Goal: Information Seeking & Learning: Compare options

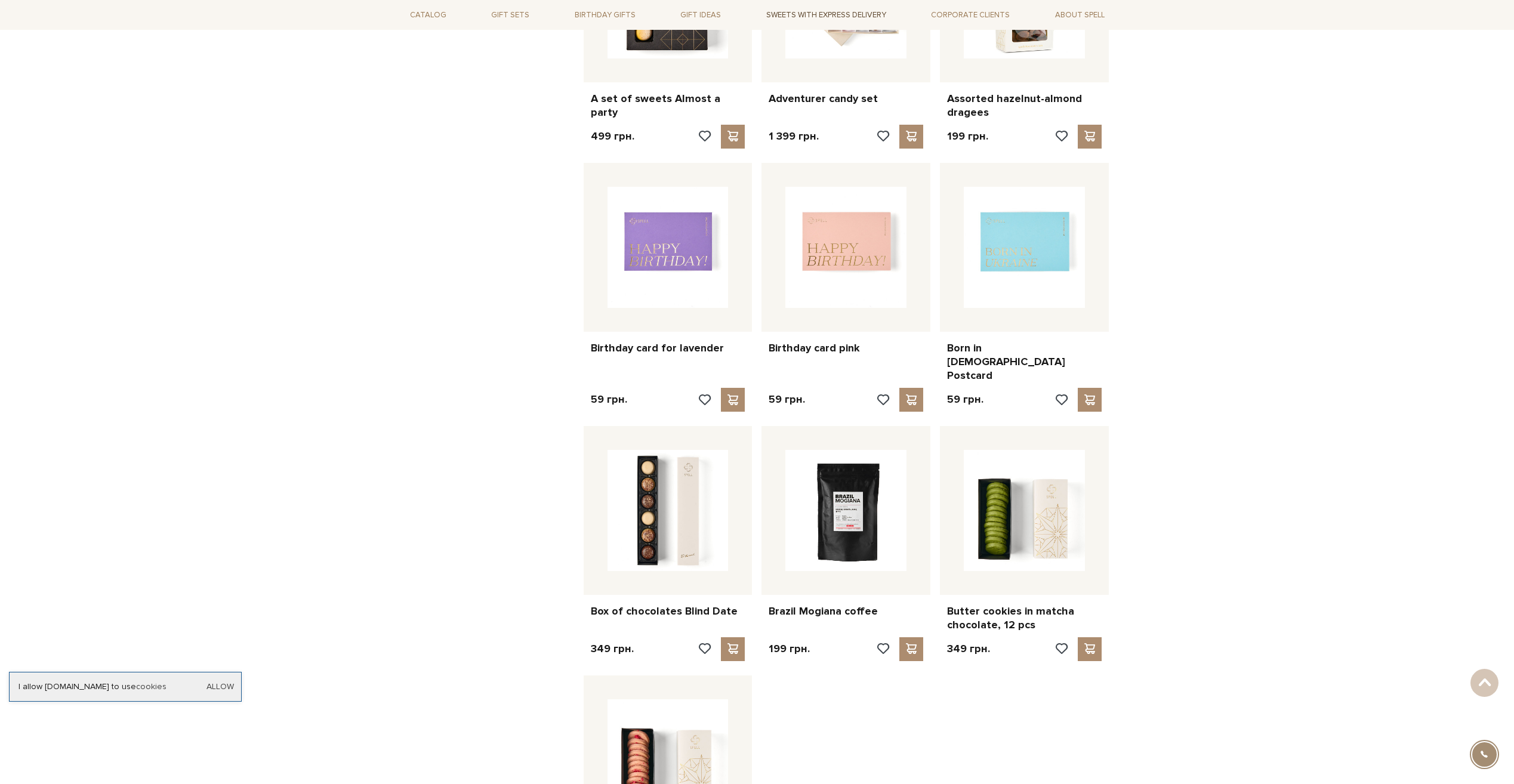
scroll to position [776, 0]
click at [356, 438] on div "Home NEW from Spell NEW from Spell Filters Default Price (Low > High) Price (Hi…" at bounding box center [757, 749] width 1514 height 2807
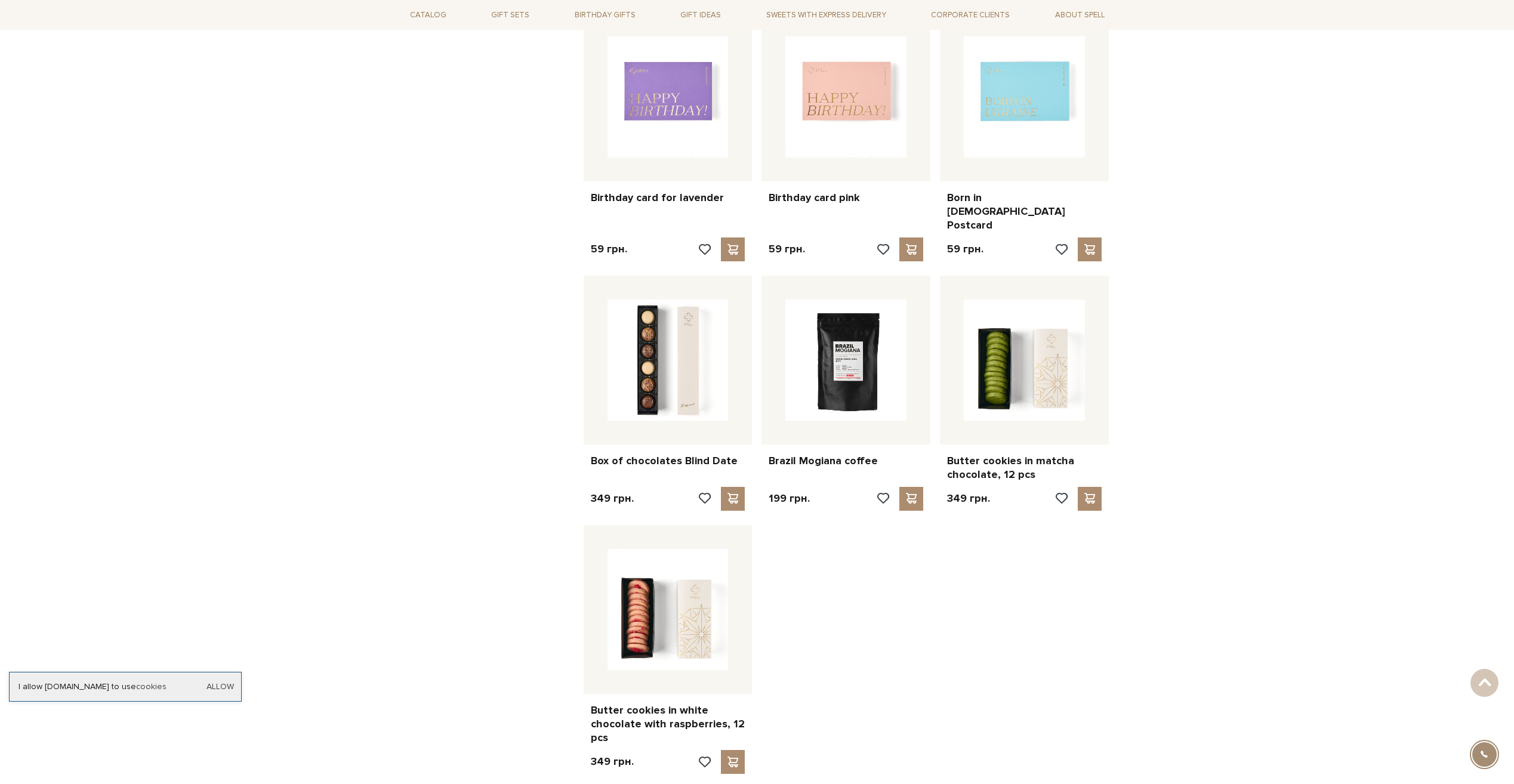
scroll to position [1074, 0]
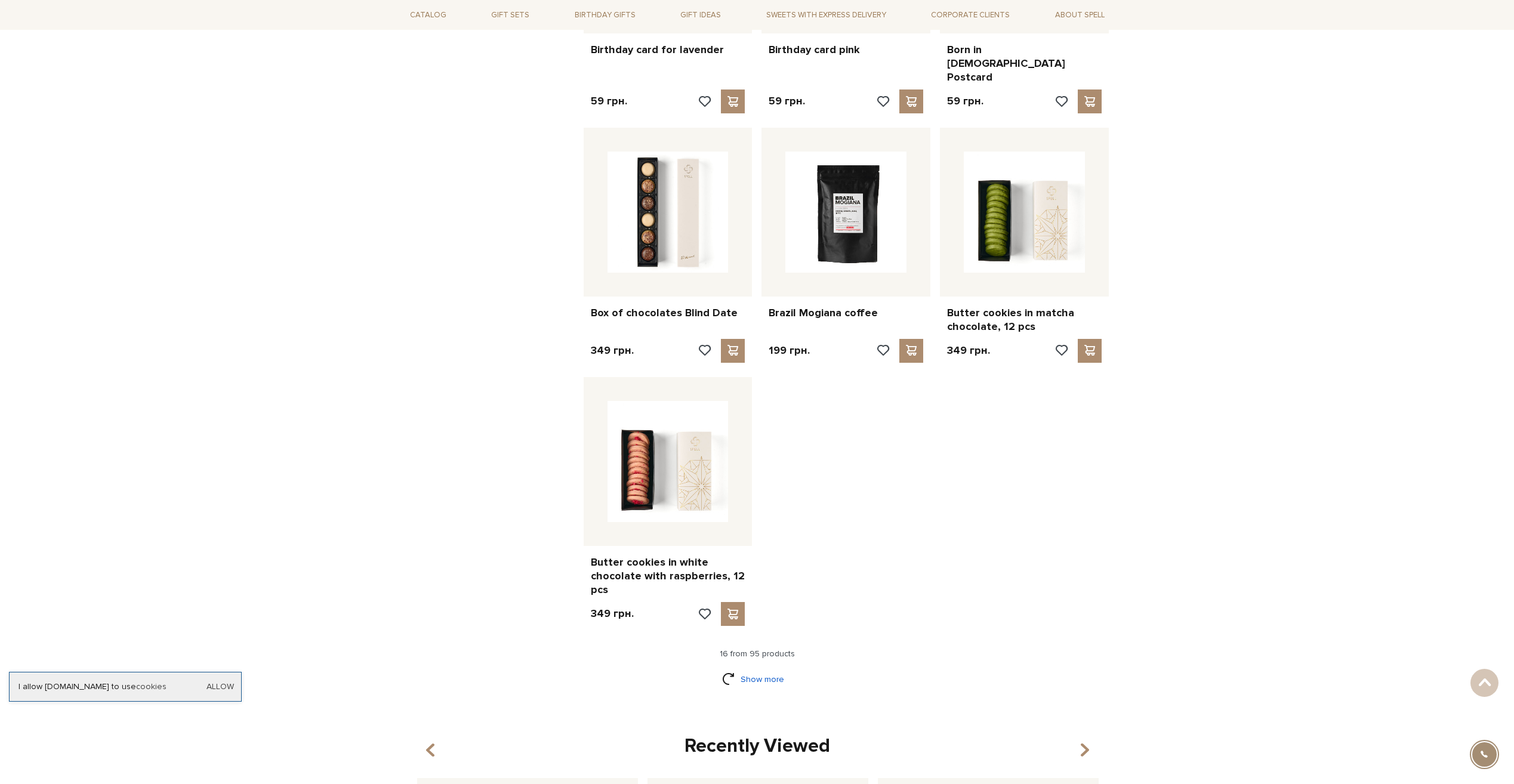
click at [741, 669] on link "Show more" at bounding box center [757, 679] width 70 height 21
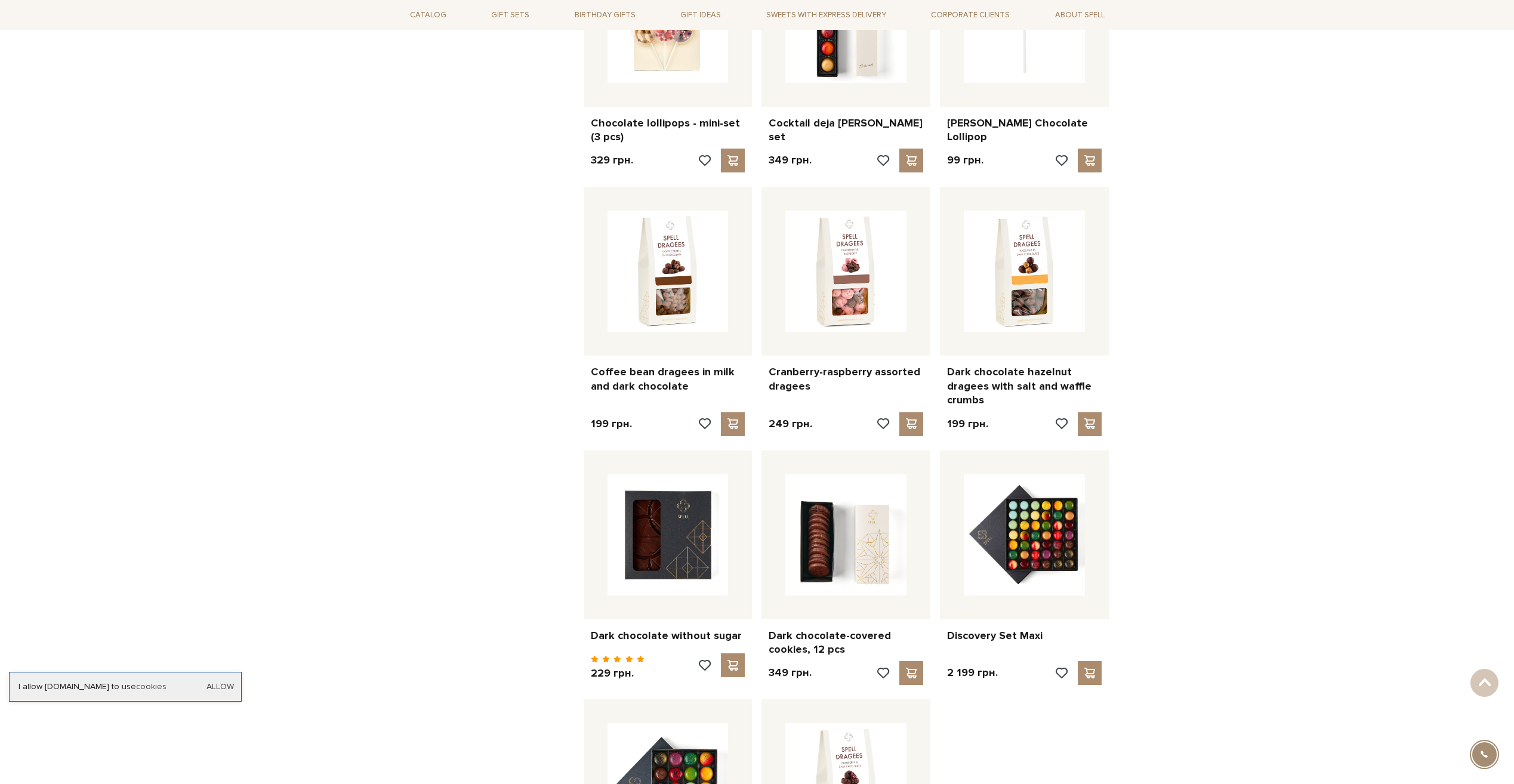
scroll to position [2267, 0]
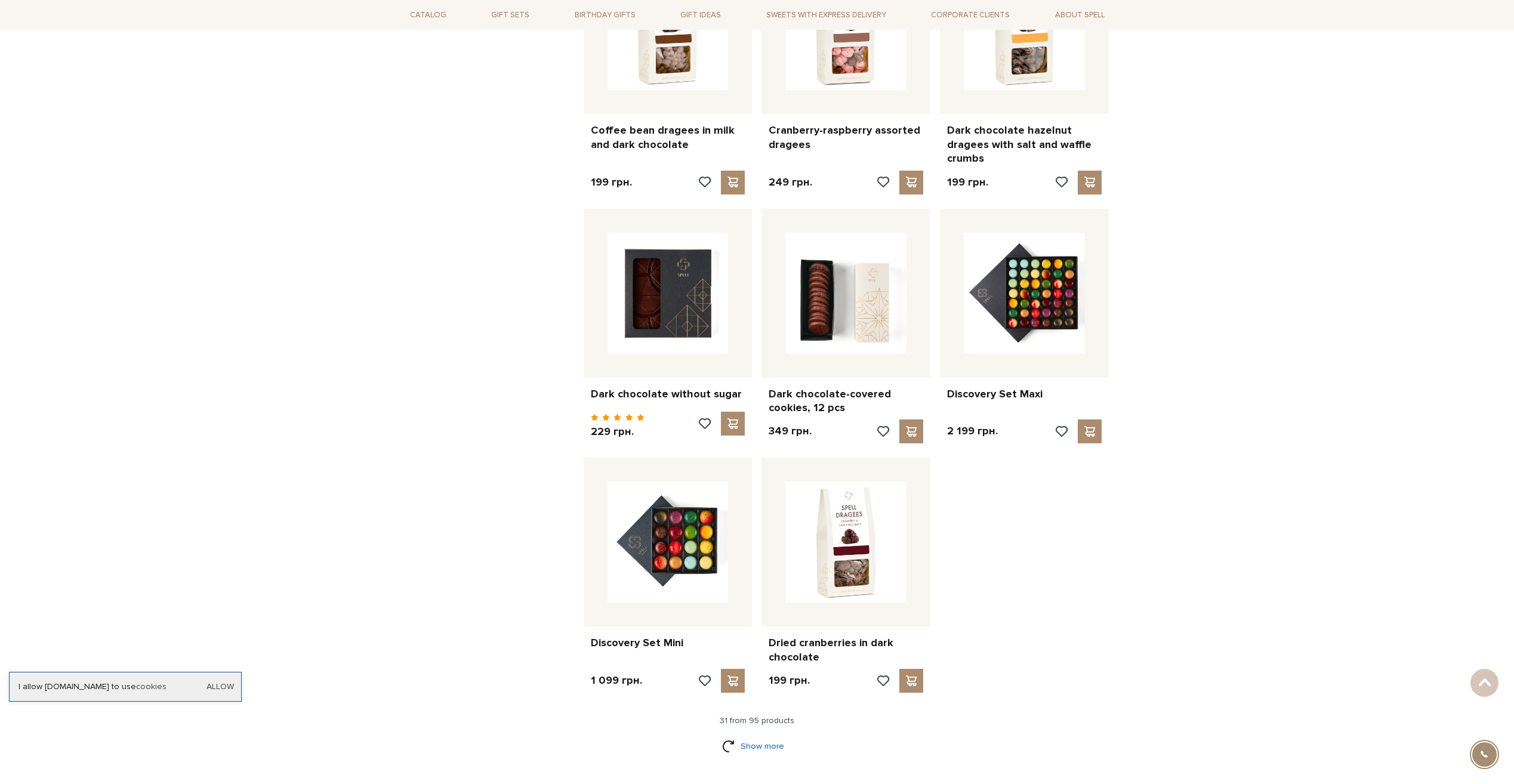
click at [764, 736] on link "Show more" at bounding box center [757, 746] width 70 height 21
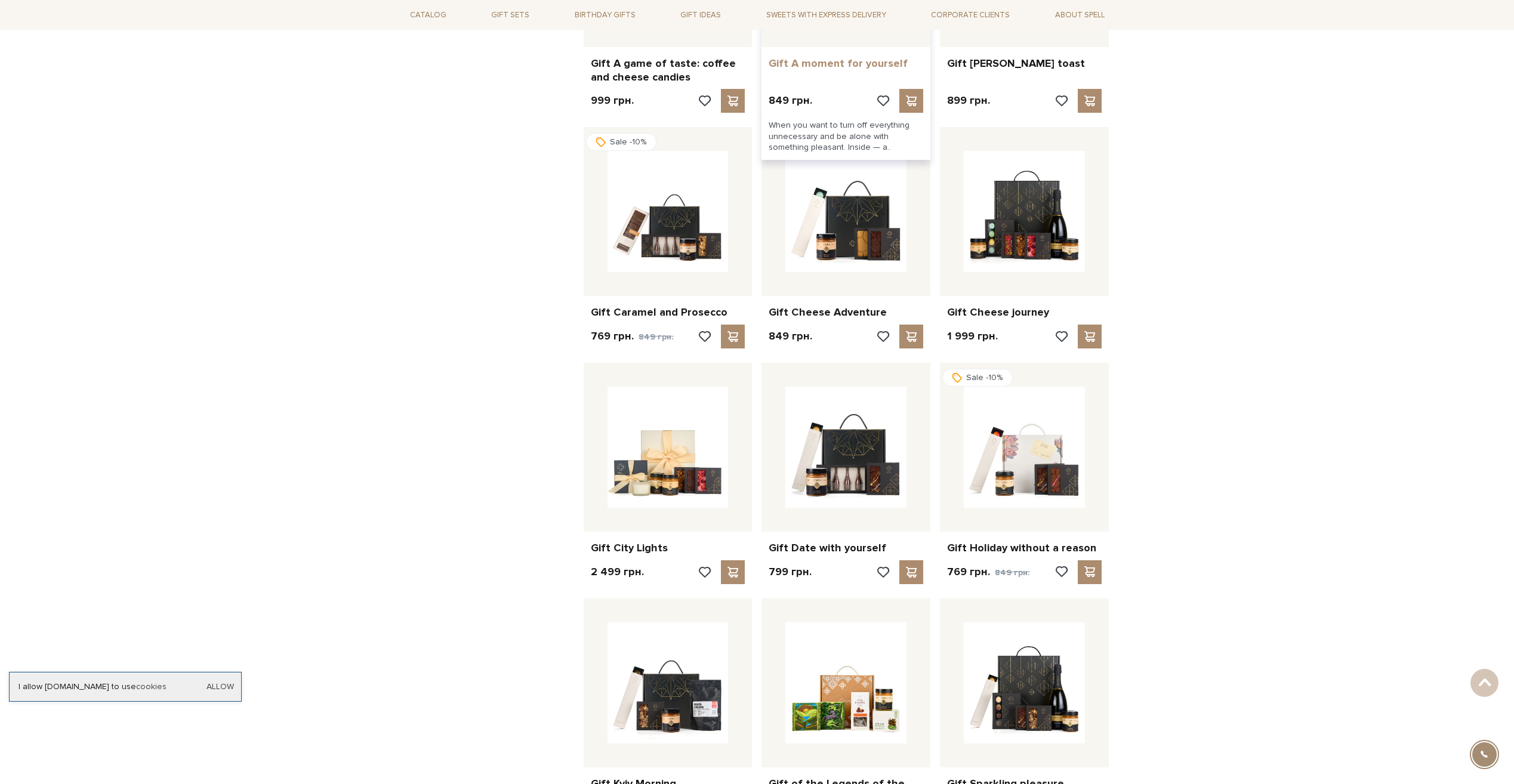
scroll to position [3460, 0]
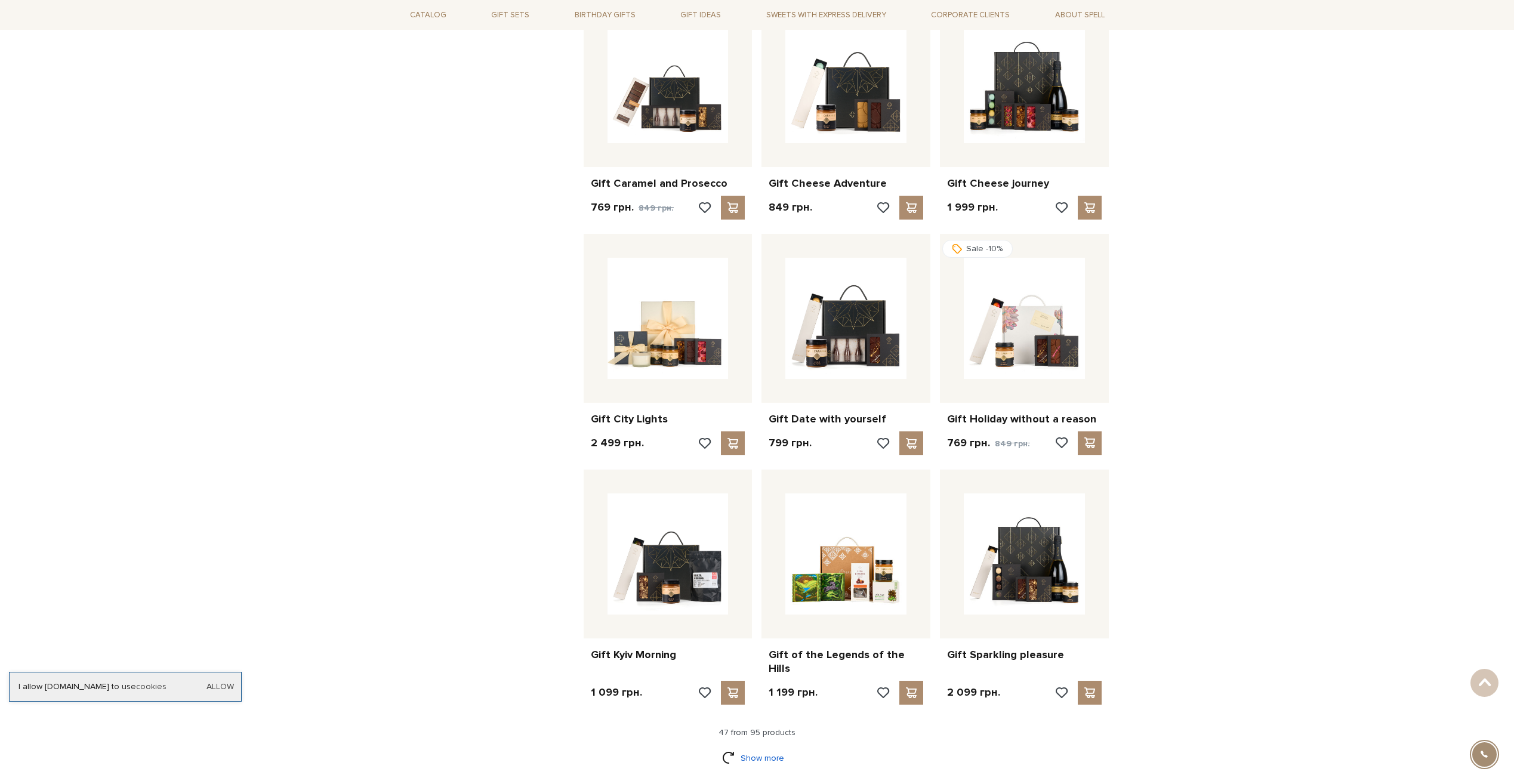
click at [770, 748] on link "Show more" at bounding box center [757, 758] width 70 height 21
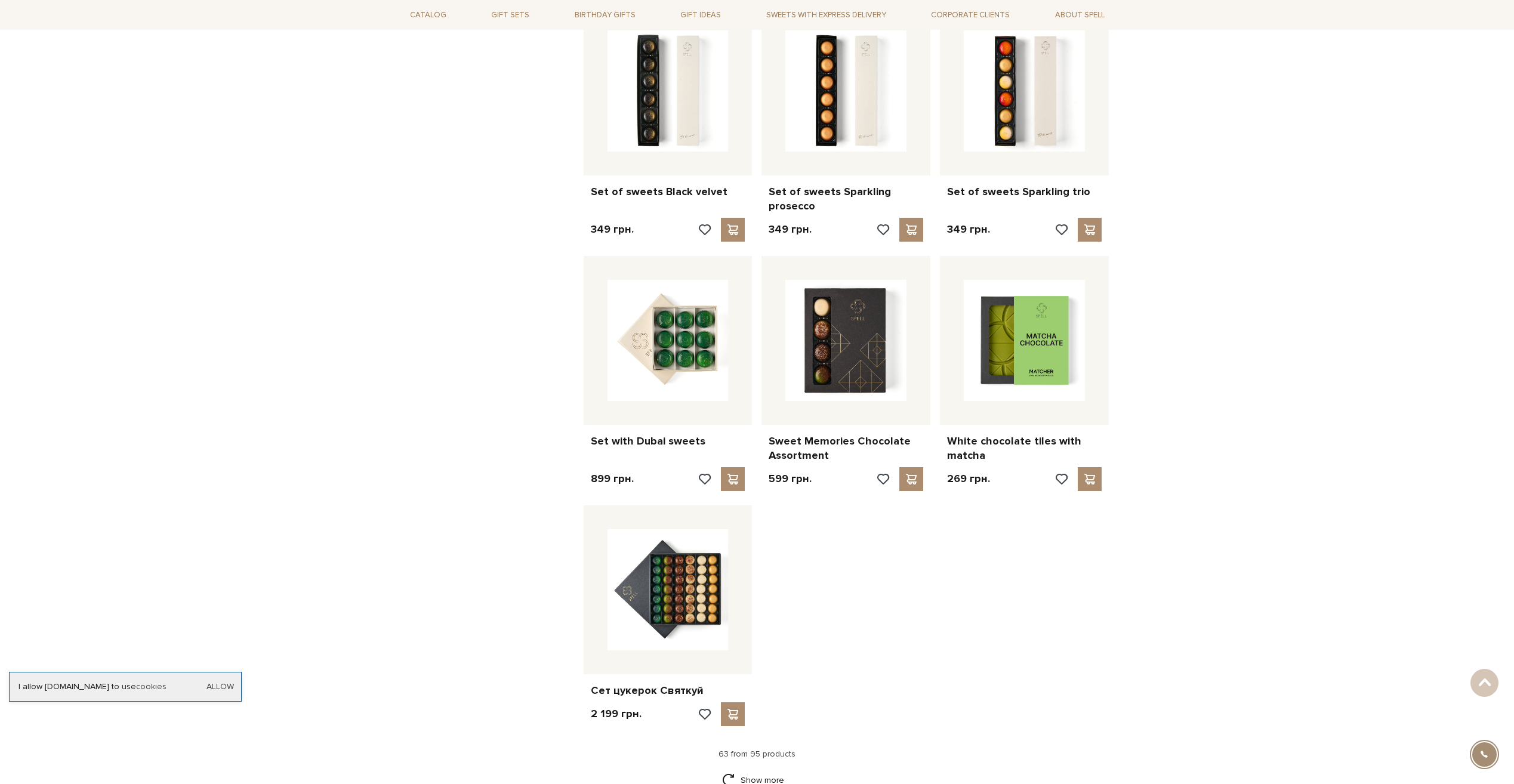
scroll to position [4952, 0]
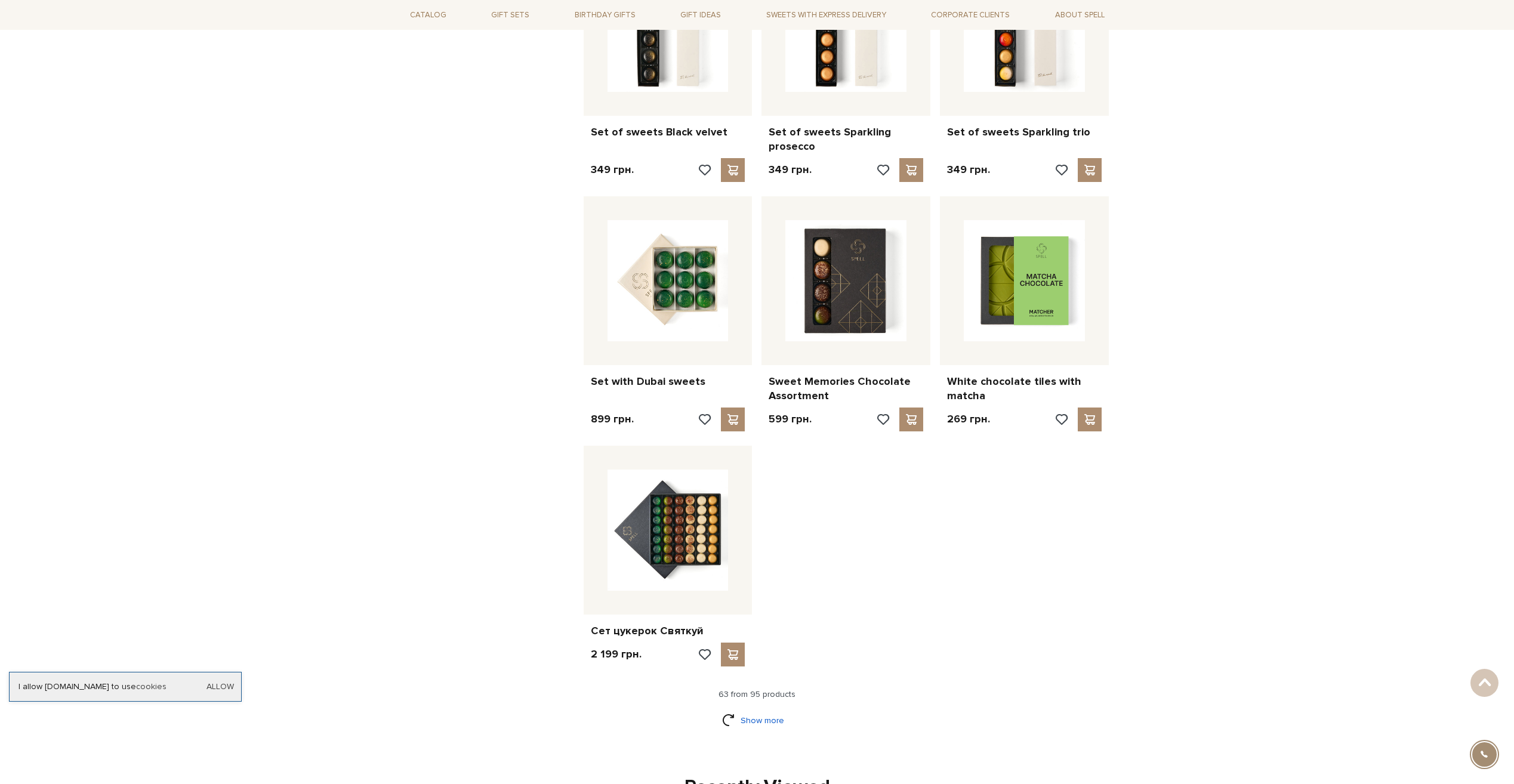
click at [750, 710] on link "Show more" at bounding box center [757, 720] width 70 height 21
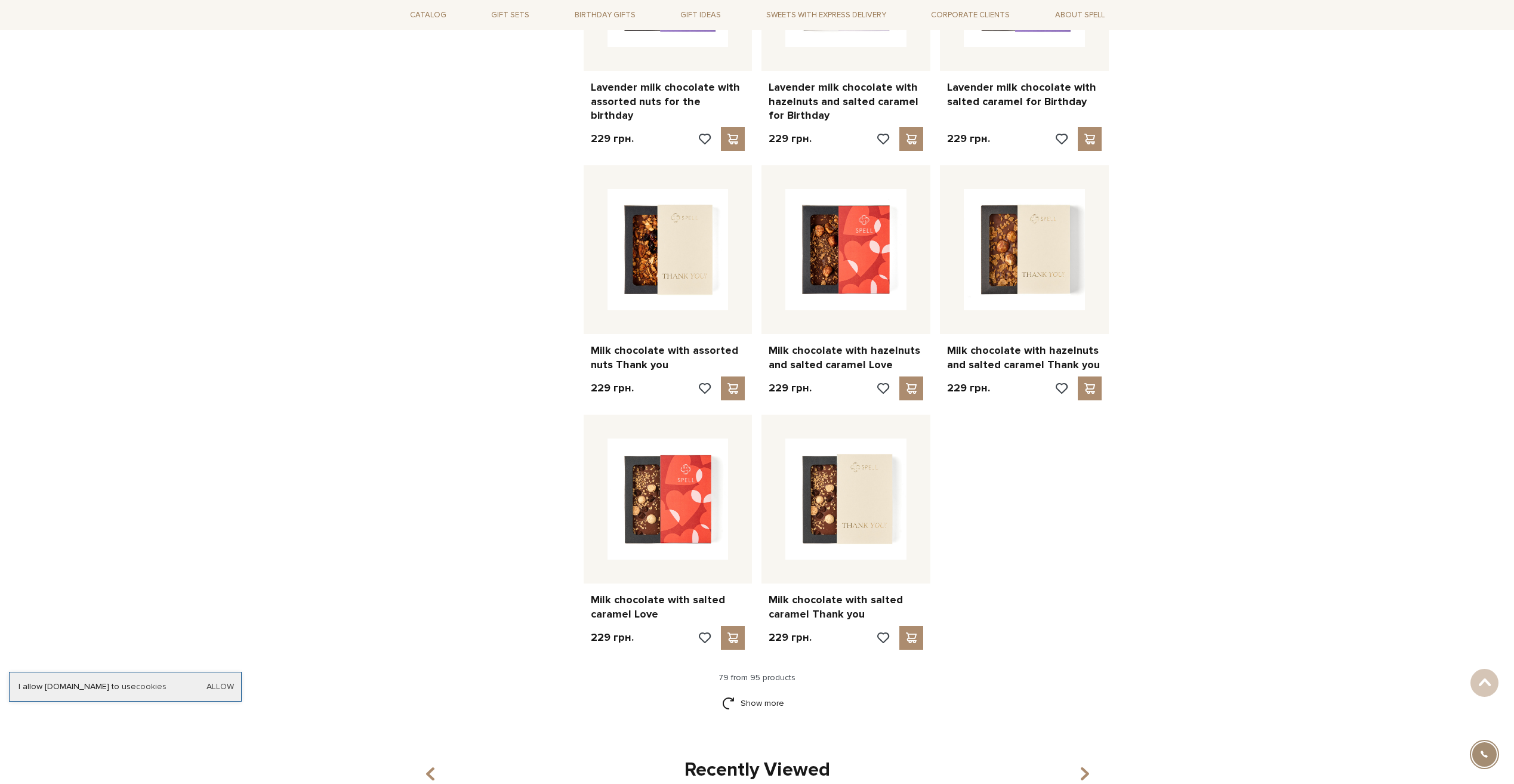
scroll to position [6323, 0]
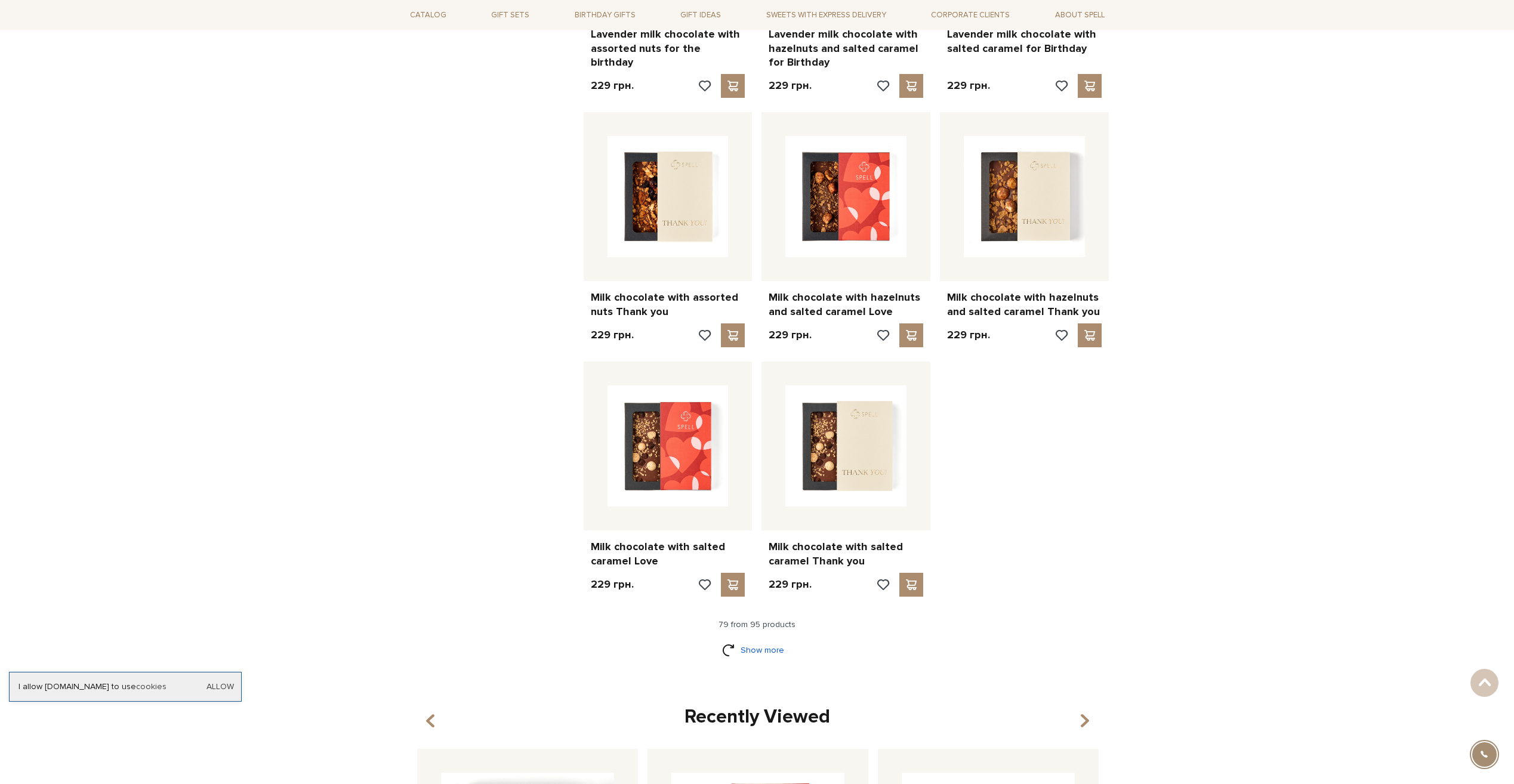
click at [775, 640] on link "Show more" at bounding box center [757, 650] width 70 height 21
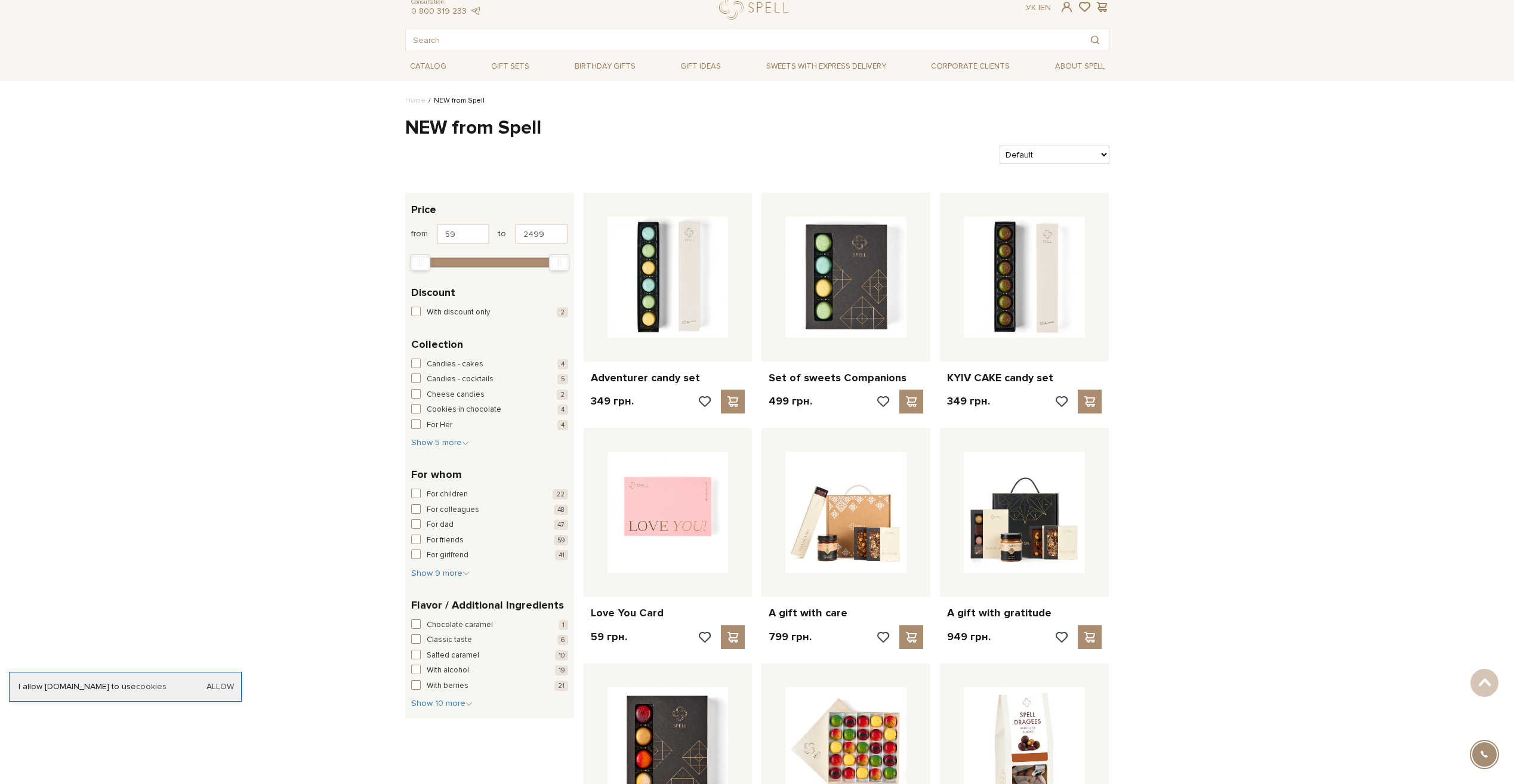
scroll to position [0, 0]
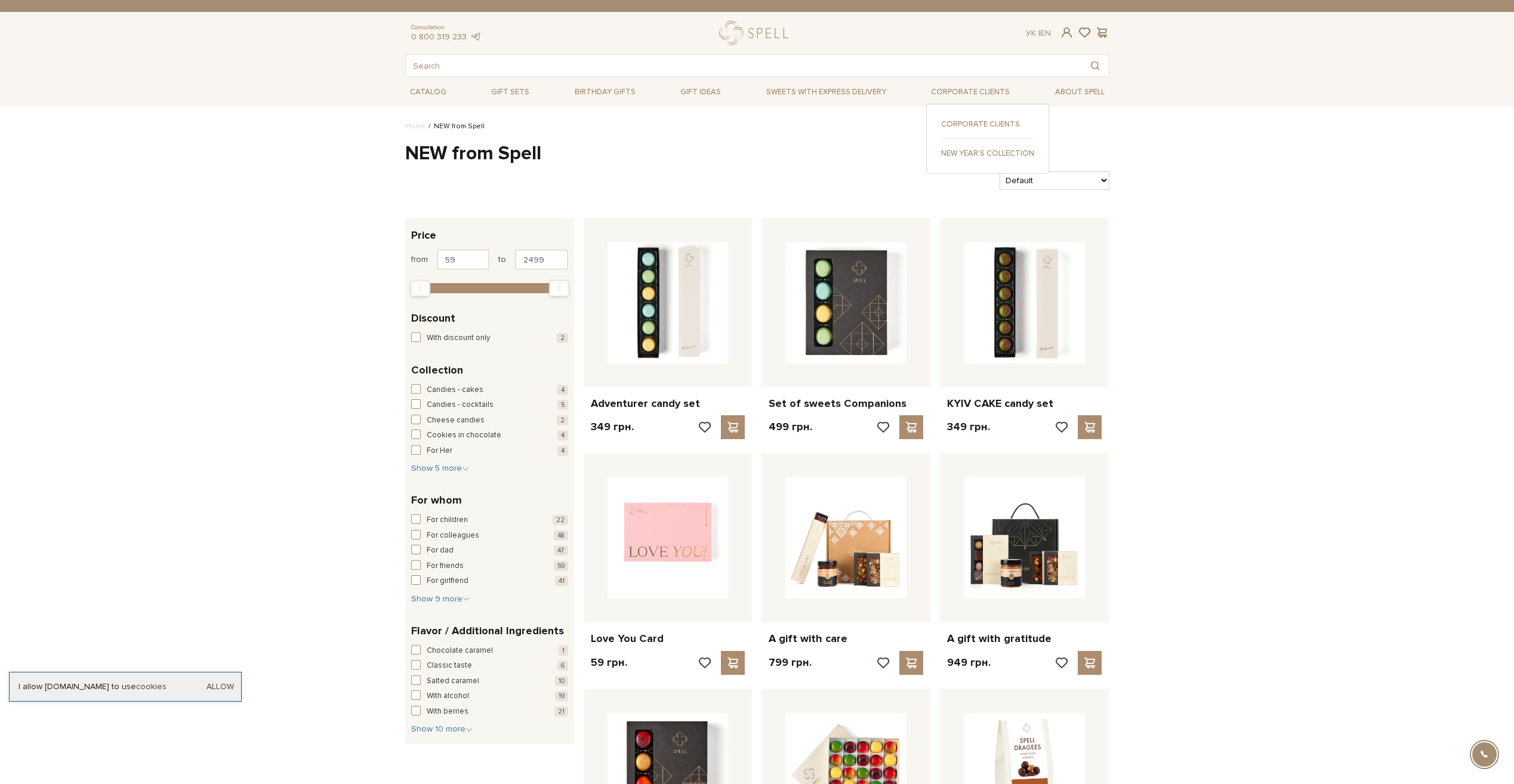
click at [952, 127] on link "Corporate clients" at bounding box center [988, 124] width 93 height 11
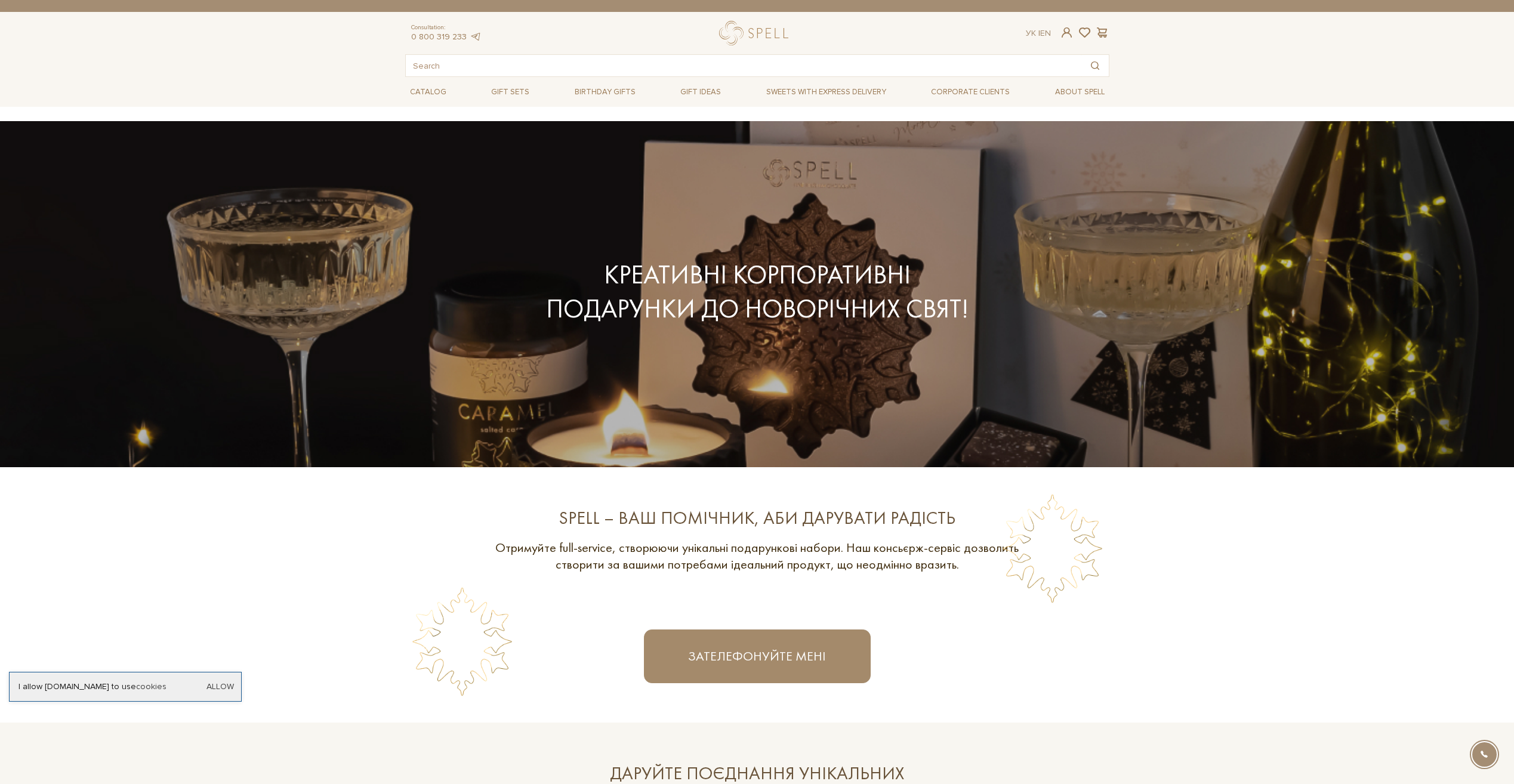
click at [252, 579] on section "Spell – ваш помічник, аби дарувати радість Отримуйте full-service, створюючи ун…" at bounding box center [757, 595] width 1514 height 255
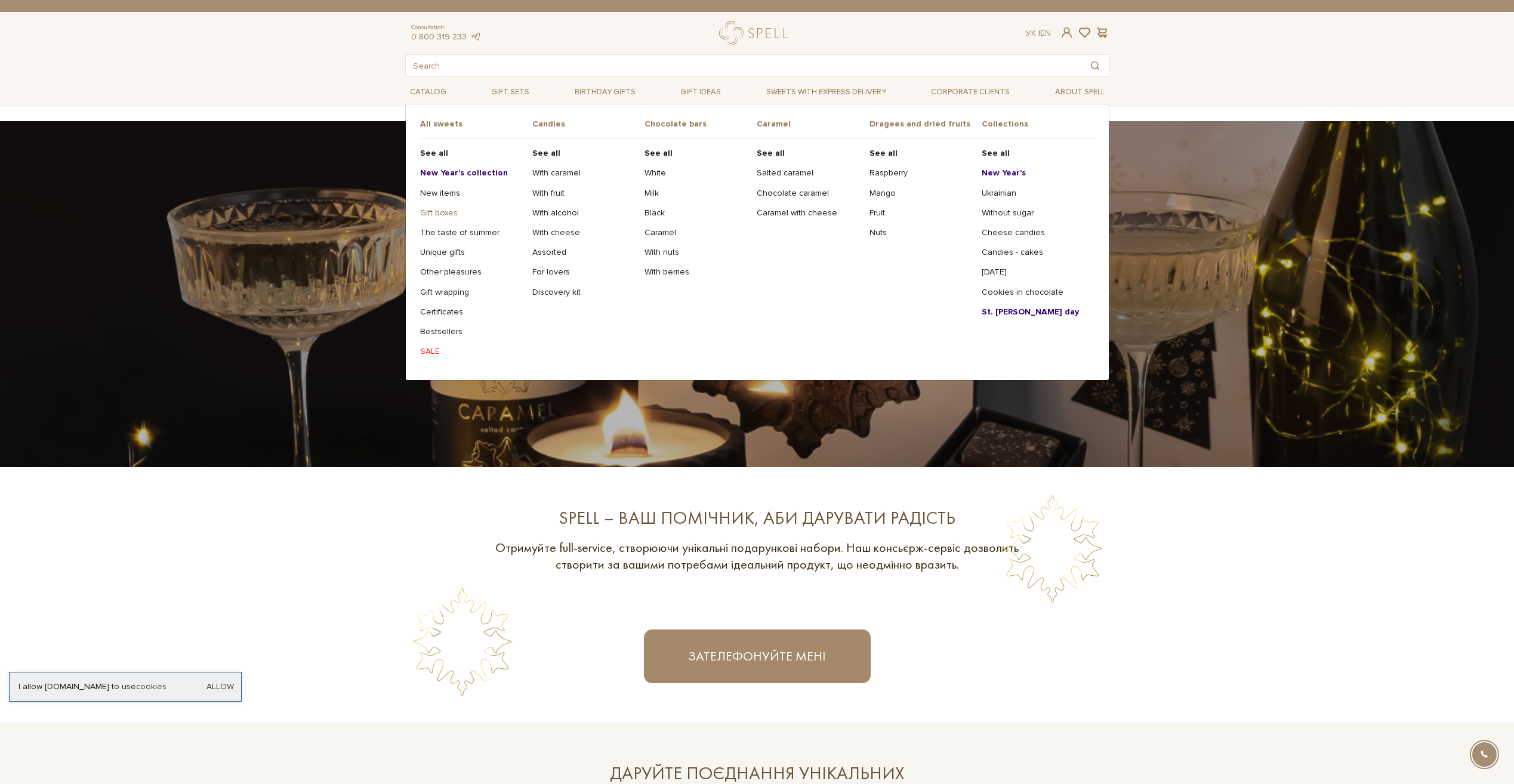
click at [439, 214] on link "Gift boxes" at bounding box center [472, 213] width 104 height 11
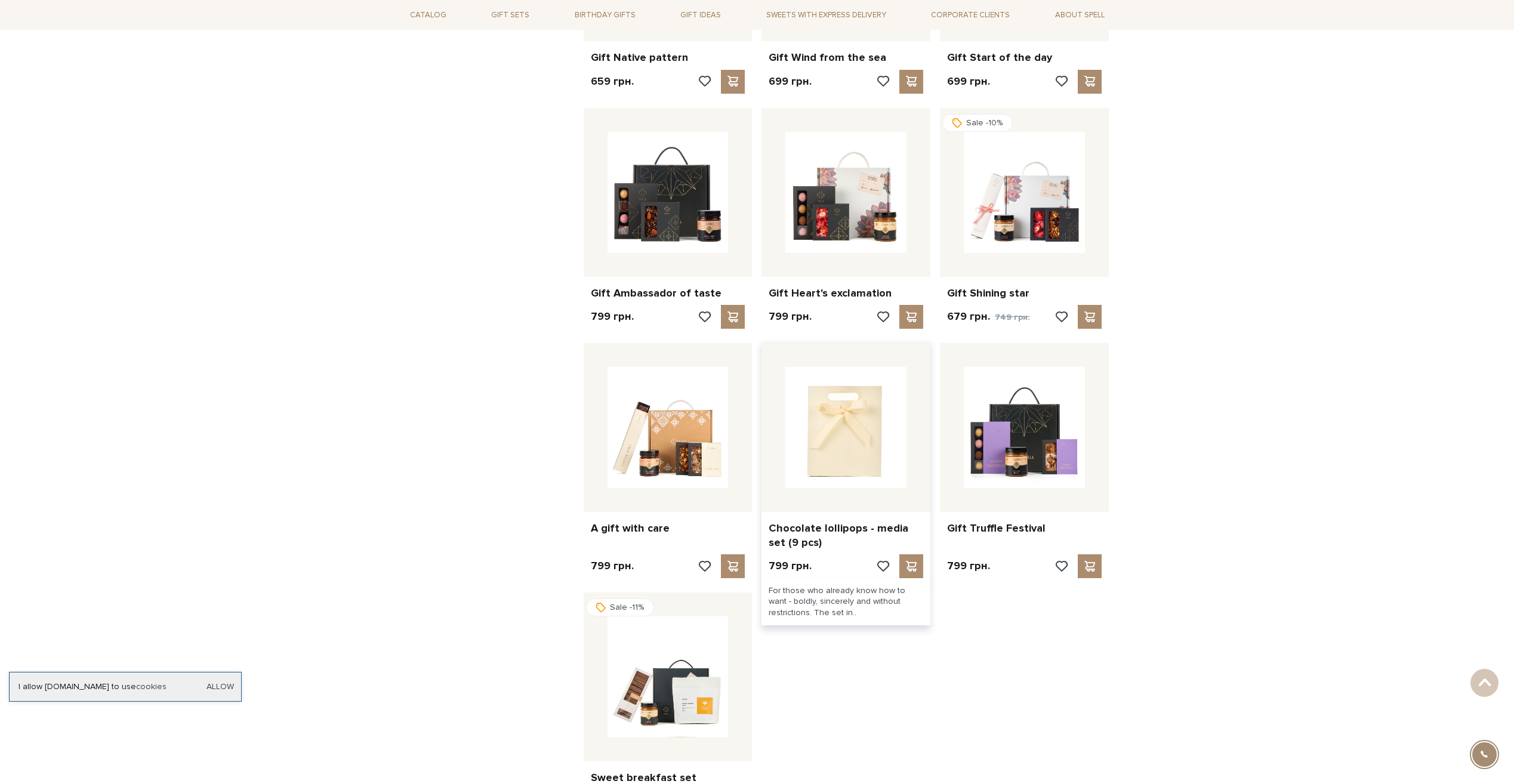
scroll to position [1074, 0]
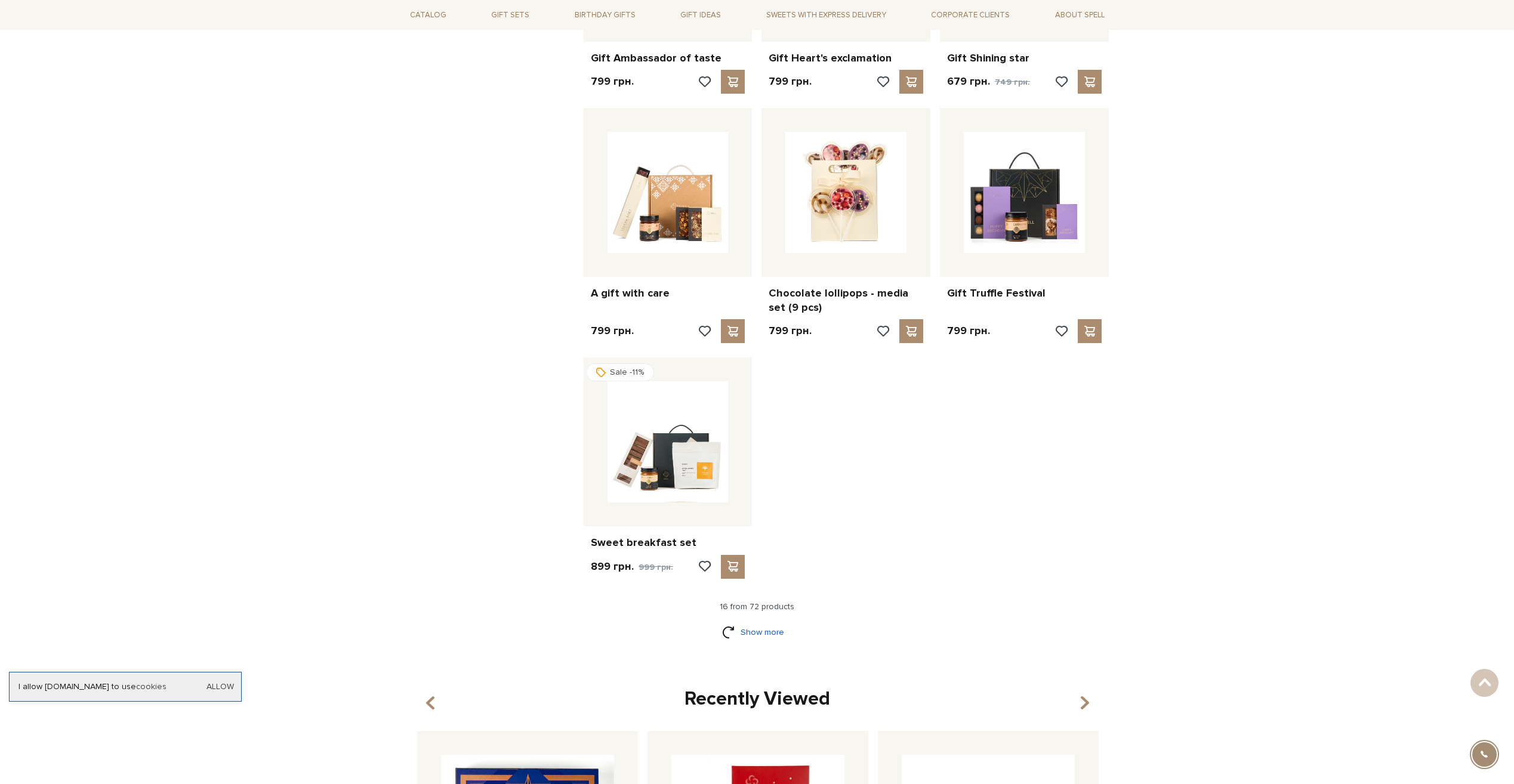
click at [747, 633] on link "Show more" at bounding box center [757, 632] width 70 height 21
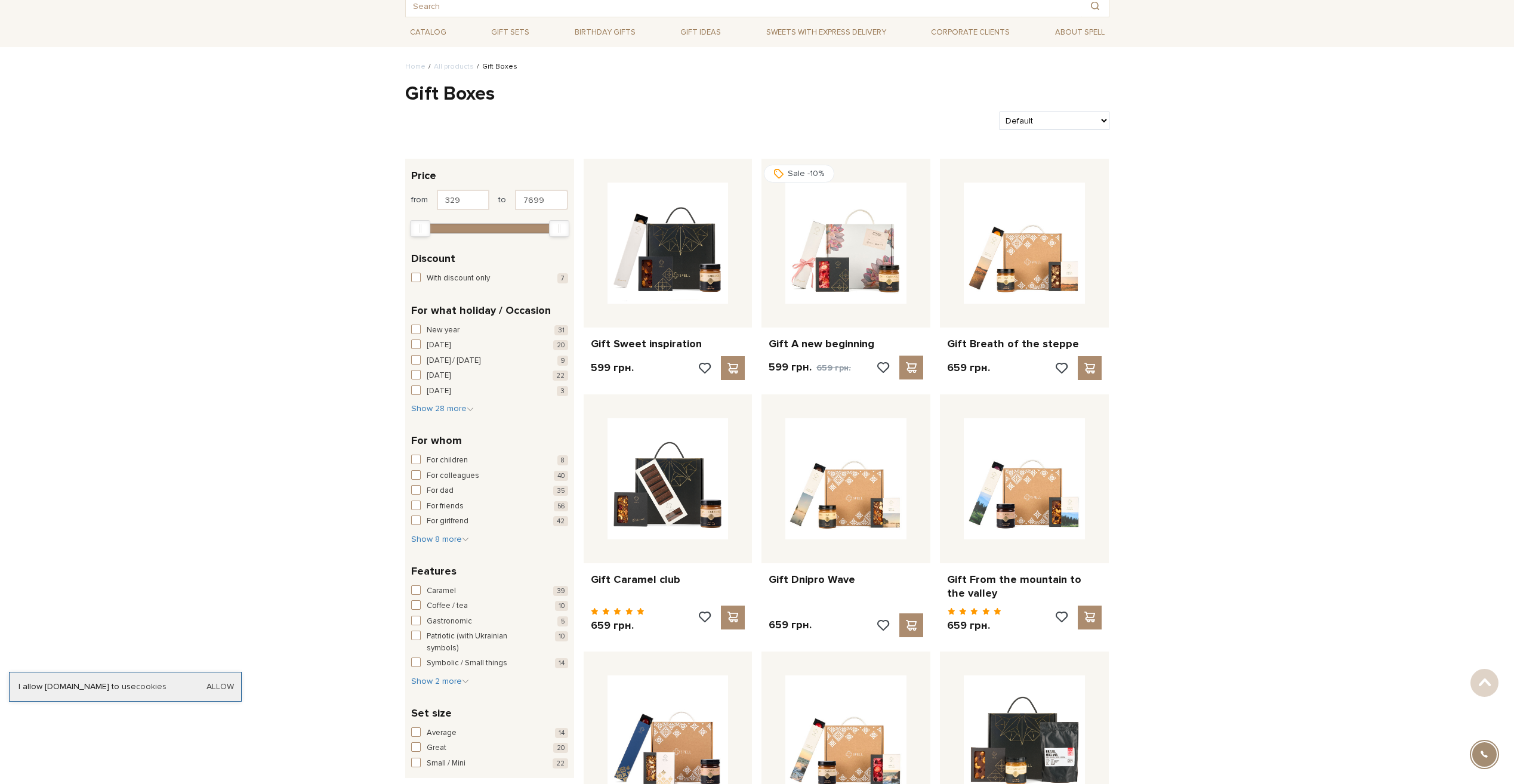
scroll to position [0, 0]
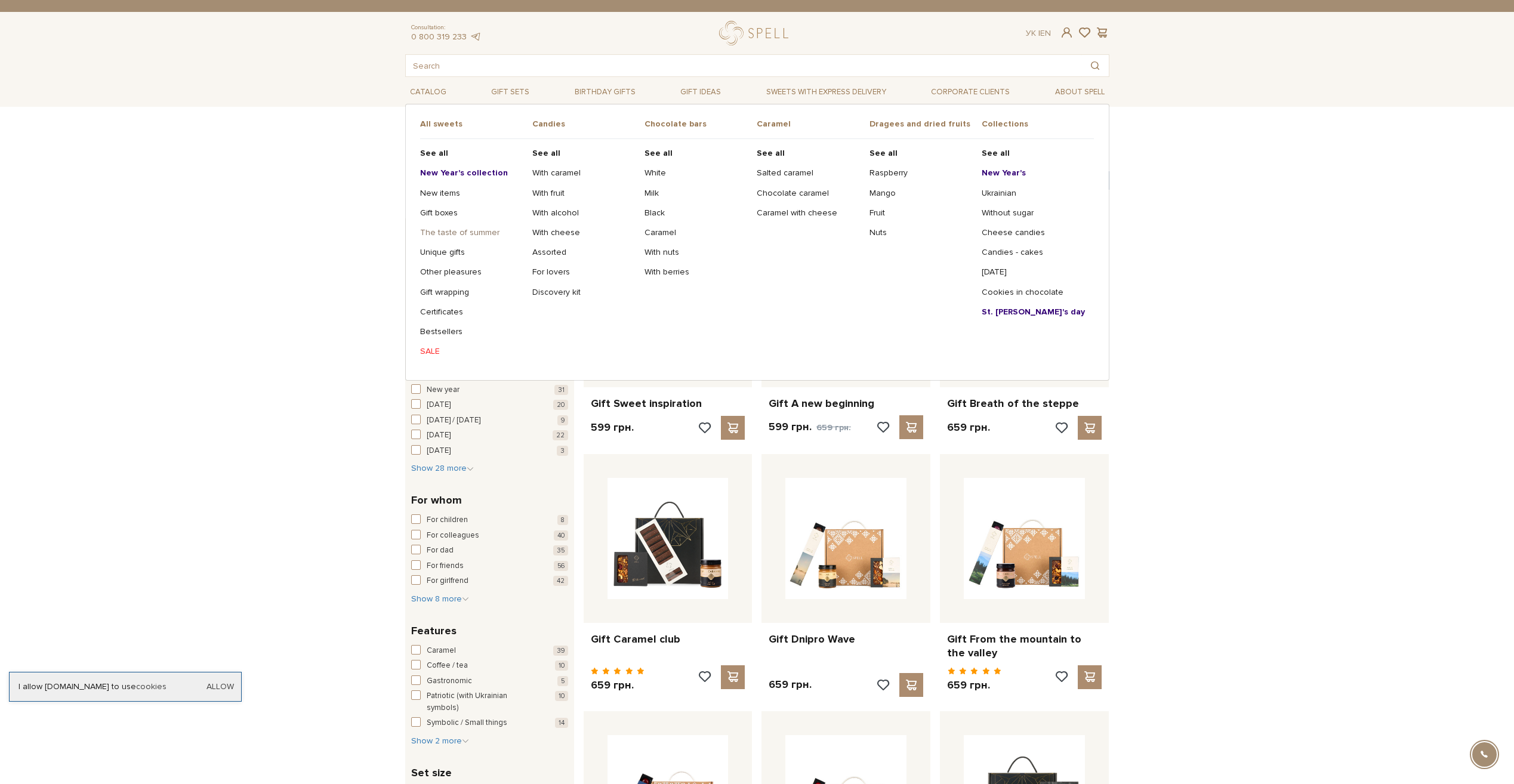
click at [448, 231] on link "The taste of summer" at bounding box center [472, 232] width 104 height 11
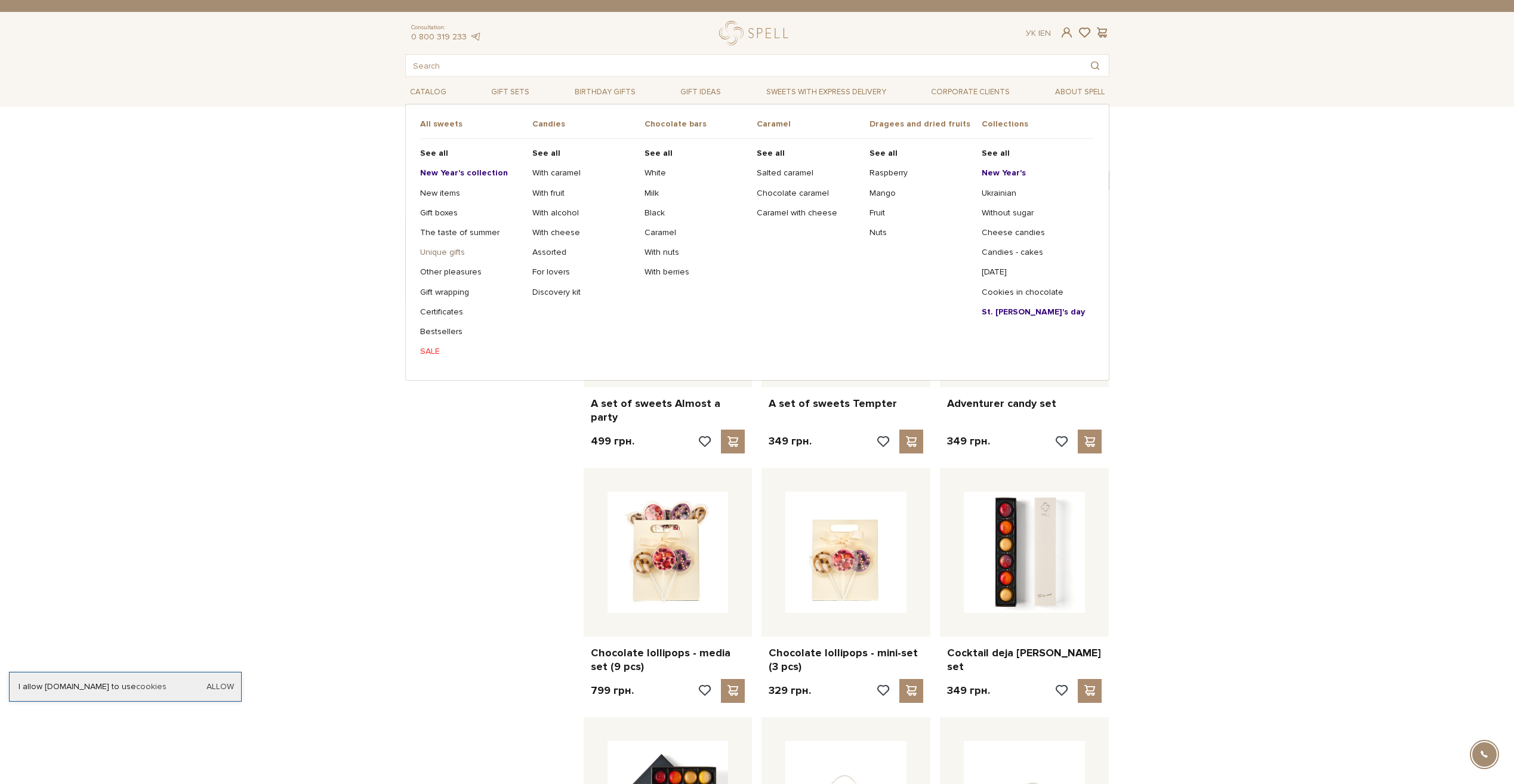
click at [445, 252] on link "Unique gifts" at bounding box center [472, 252] width 104 height 11
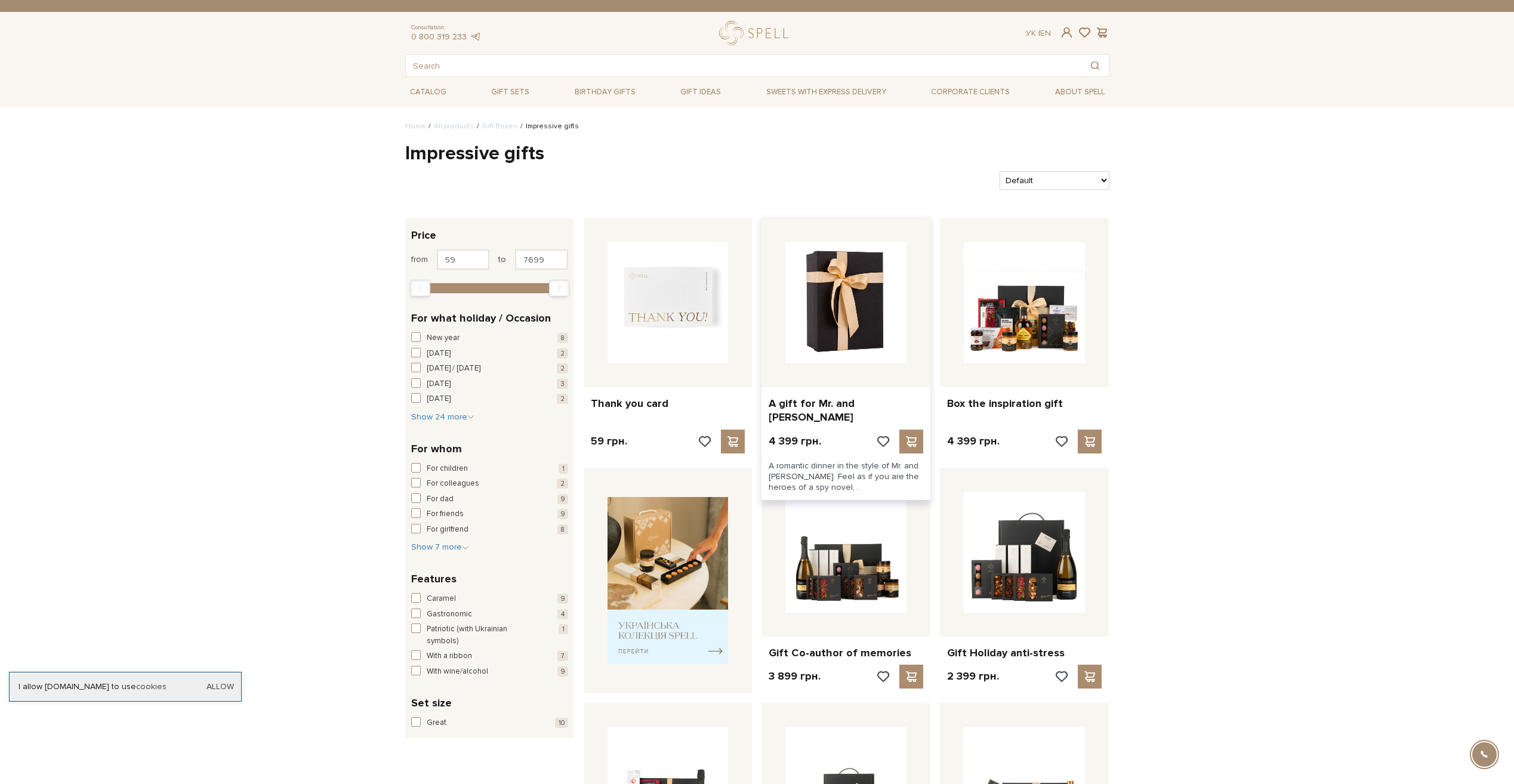
click at [870, 330] on img at bounding box center [846, 302] width 121 height 121
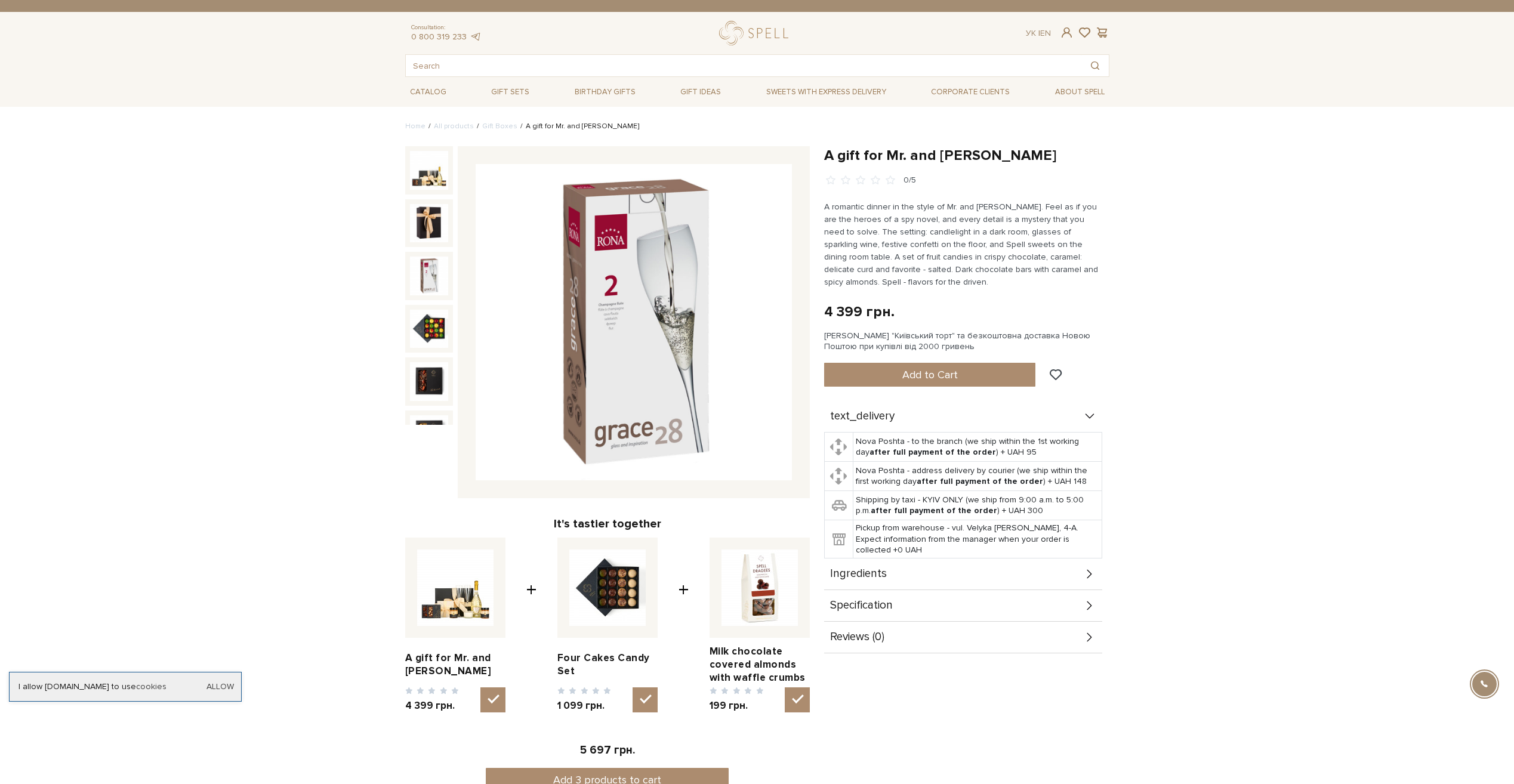
click at [430, 277] on img at bounding box center [429, 275] width 38 height 38
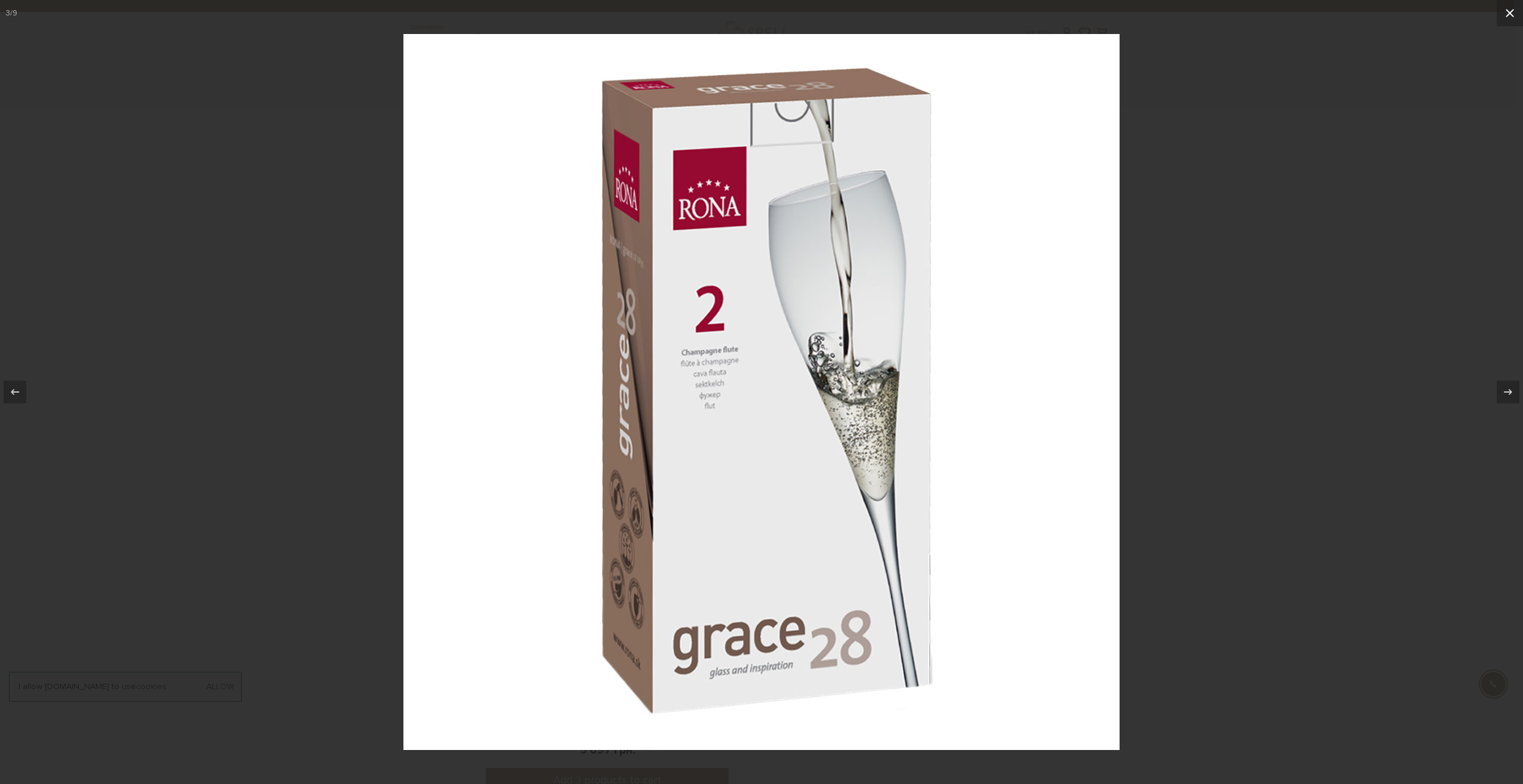
click at [1508, 9] on icon at bounding box center [1510, 13] width 14 height 14
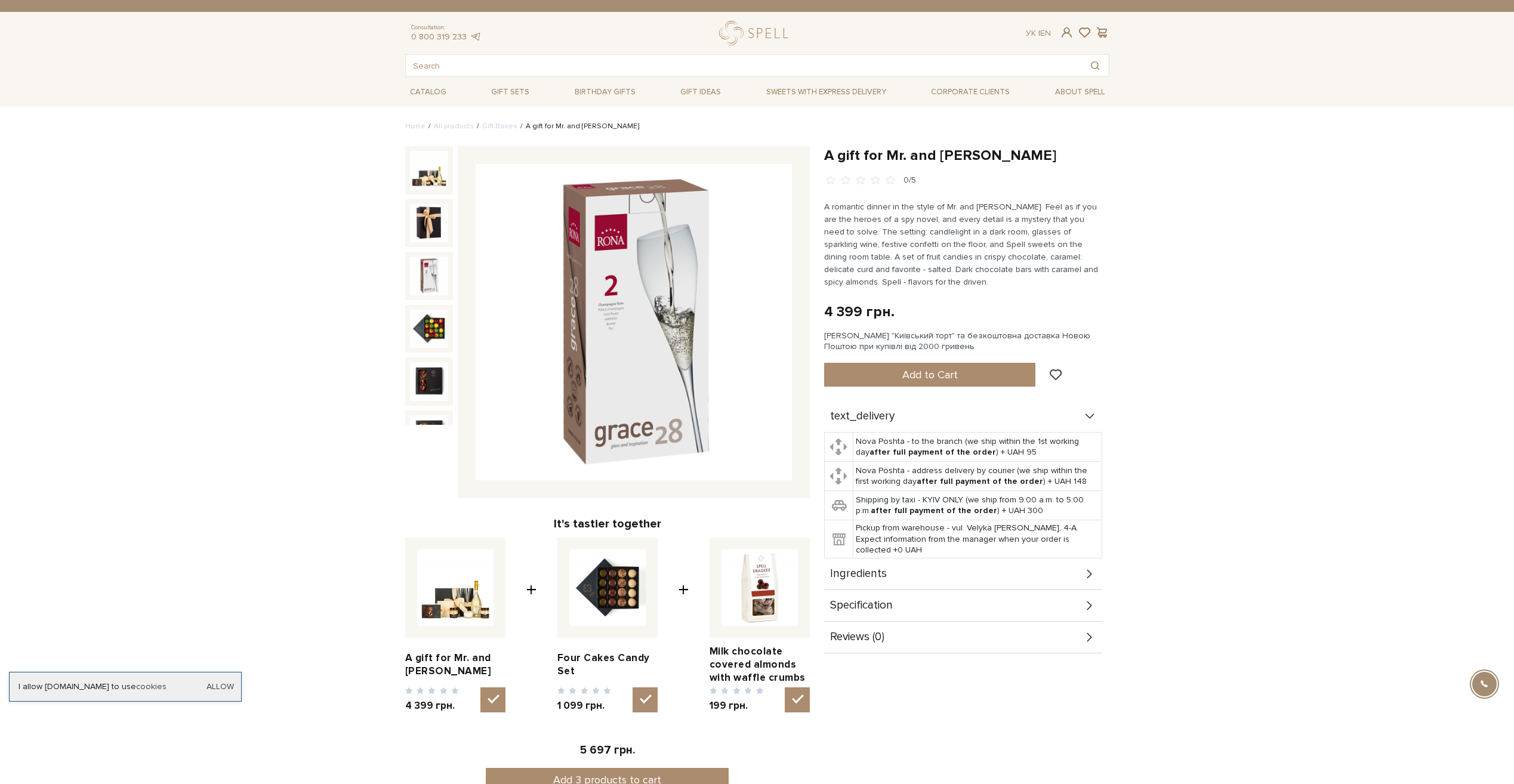
click at [422, 277] on img at bounding box center [429, 275] width 38 height 38
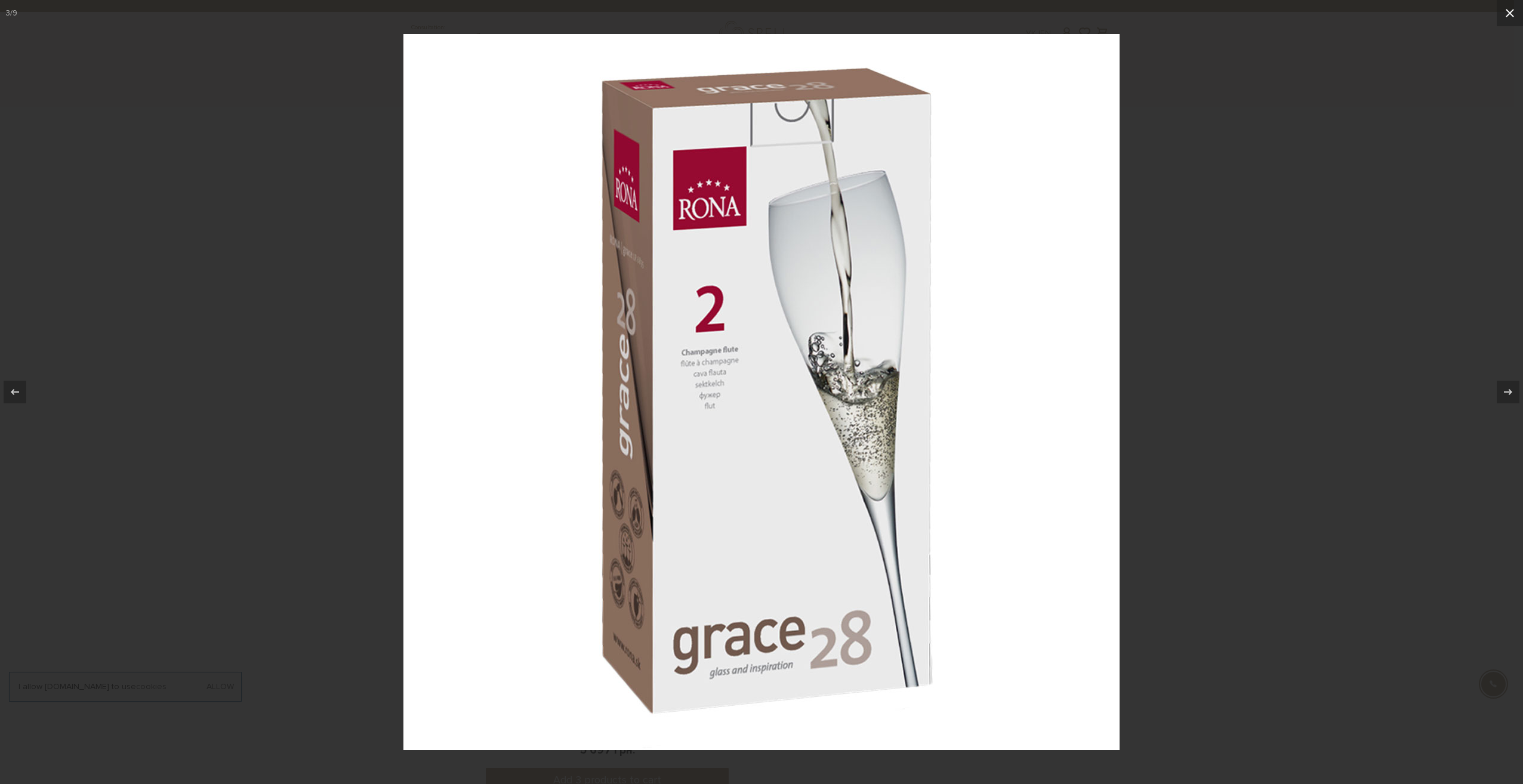
click at [1505, 16] on icon at bounding box center [1510, 13] width 14 height 14
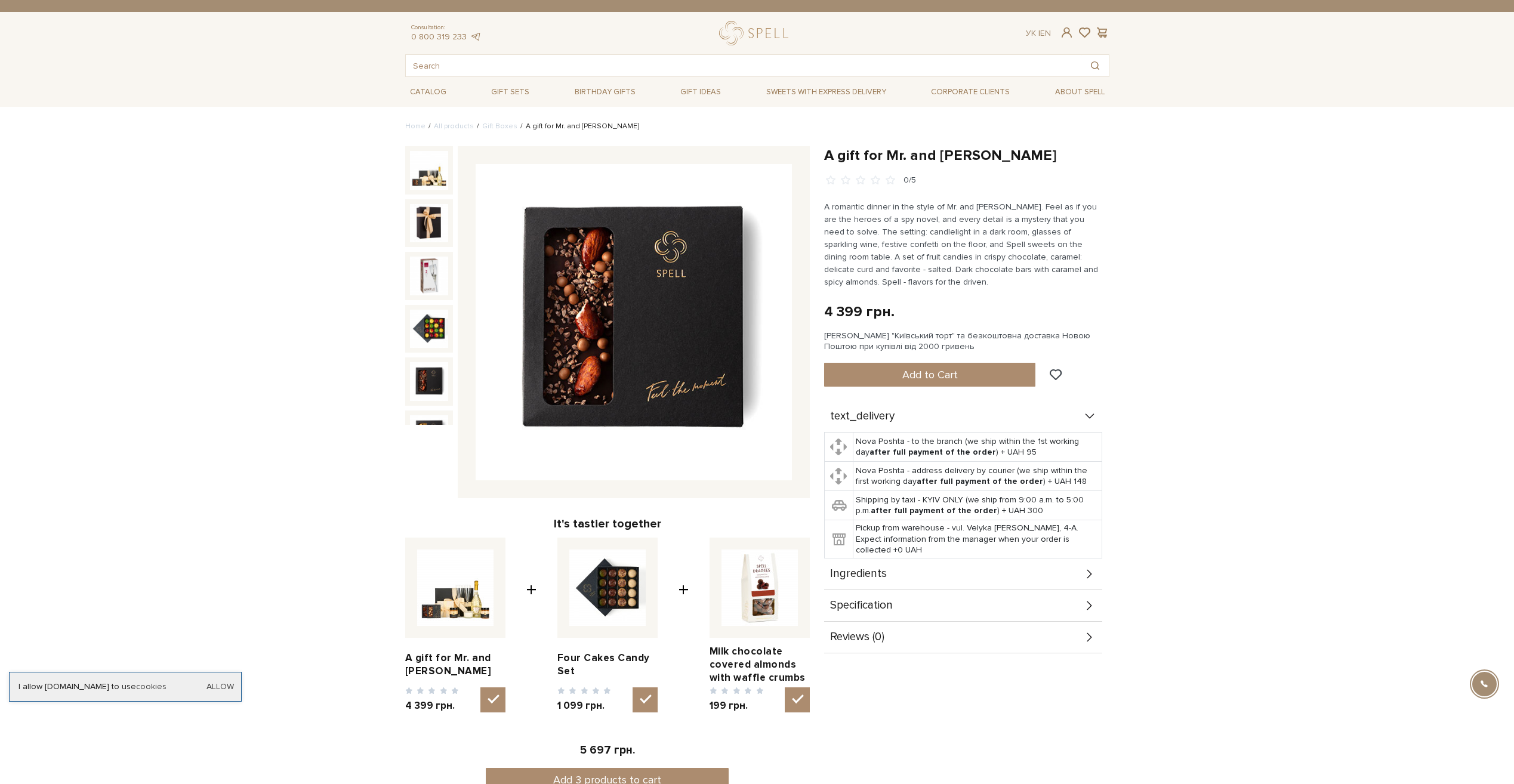
click at [464, 590] on img at bounding box center [456, 588] width 77 height 77
click at [481, 687] on input "checkbox" at bounding box center [493, 700] width 25 height 25
click at [464, 556] on img at bounding box center [456, 588] width 77 height 77
click at [481, 687] on input "checkbox" at bounding box center [493, 700] width 25 height 25
checkbox input "true"
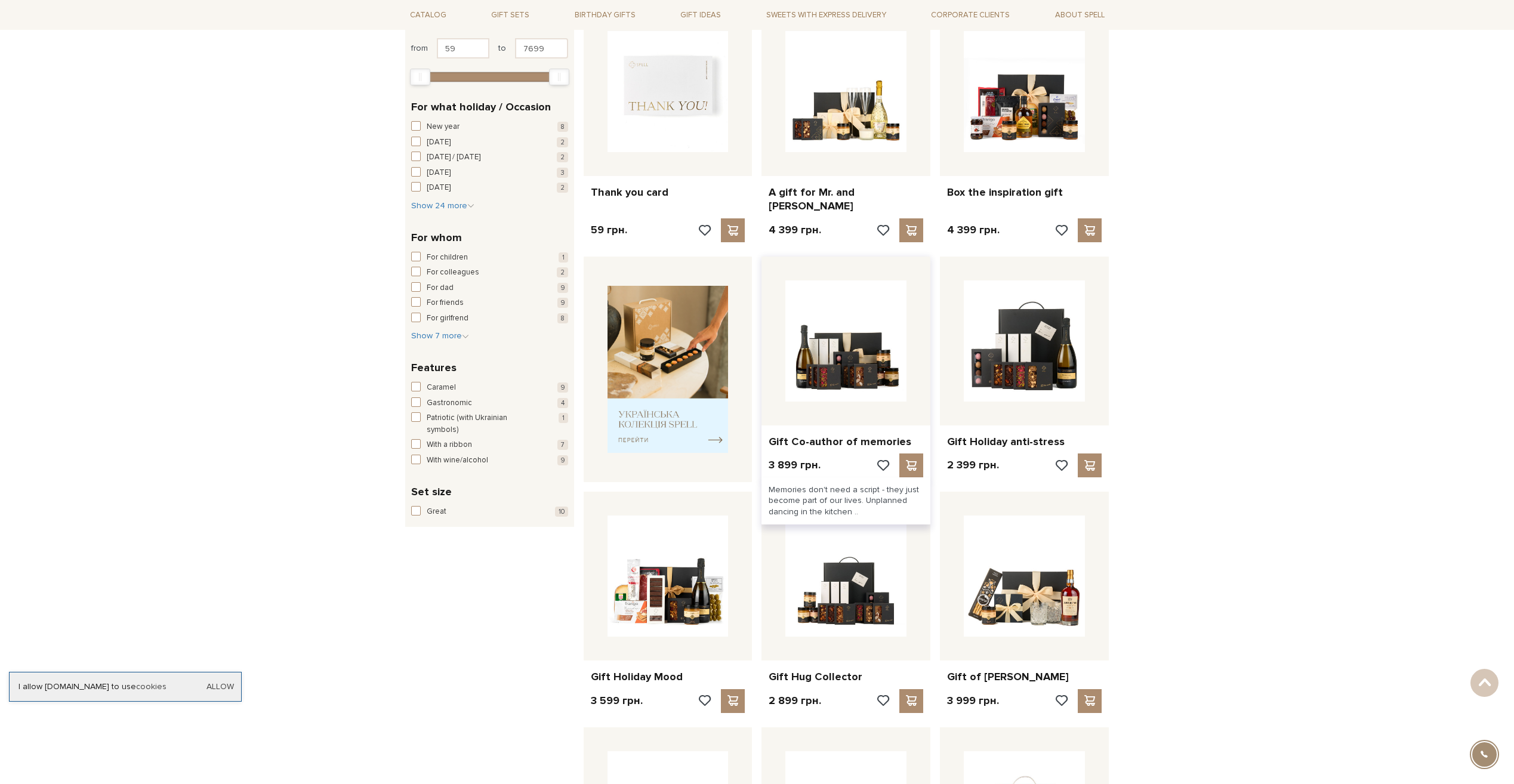
scroll to position [60, 0]
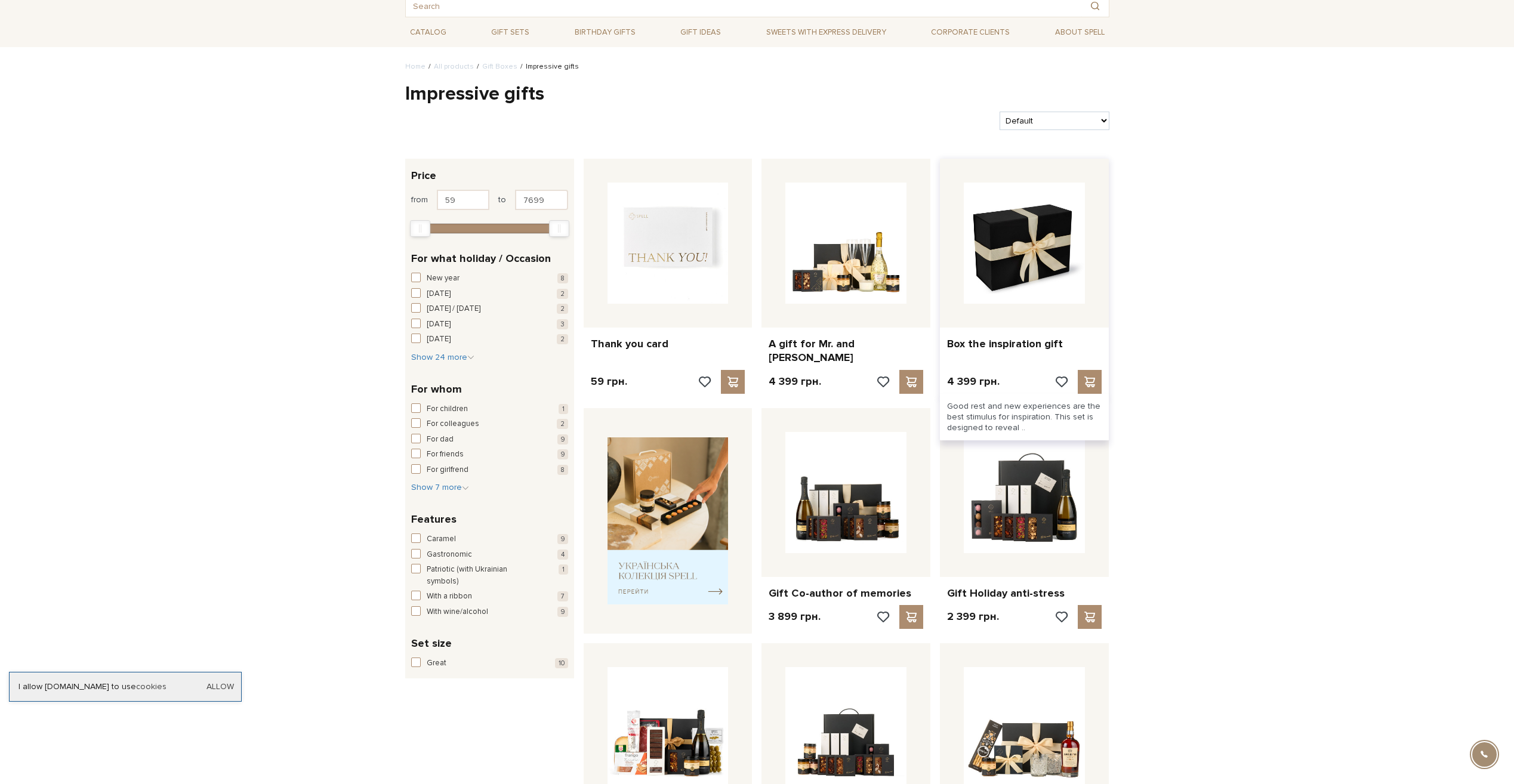
click at [1044, 247] on img at bounding box center [1024, 243] width 121 height 121
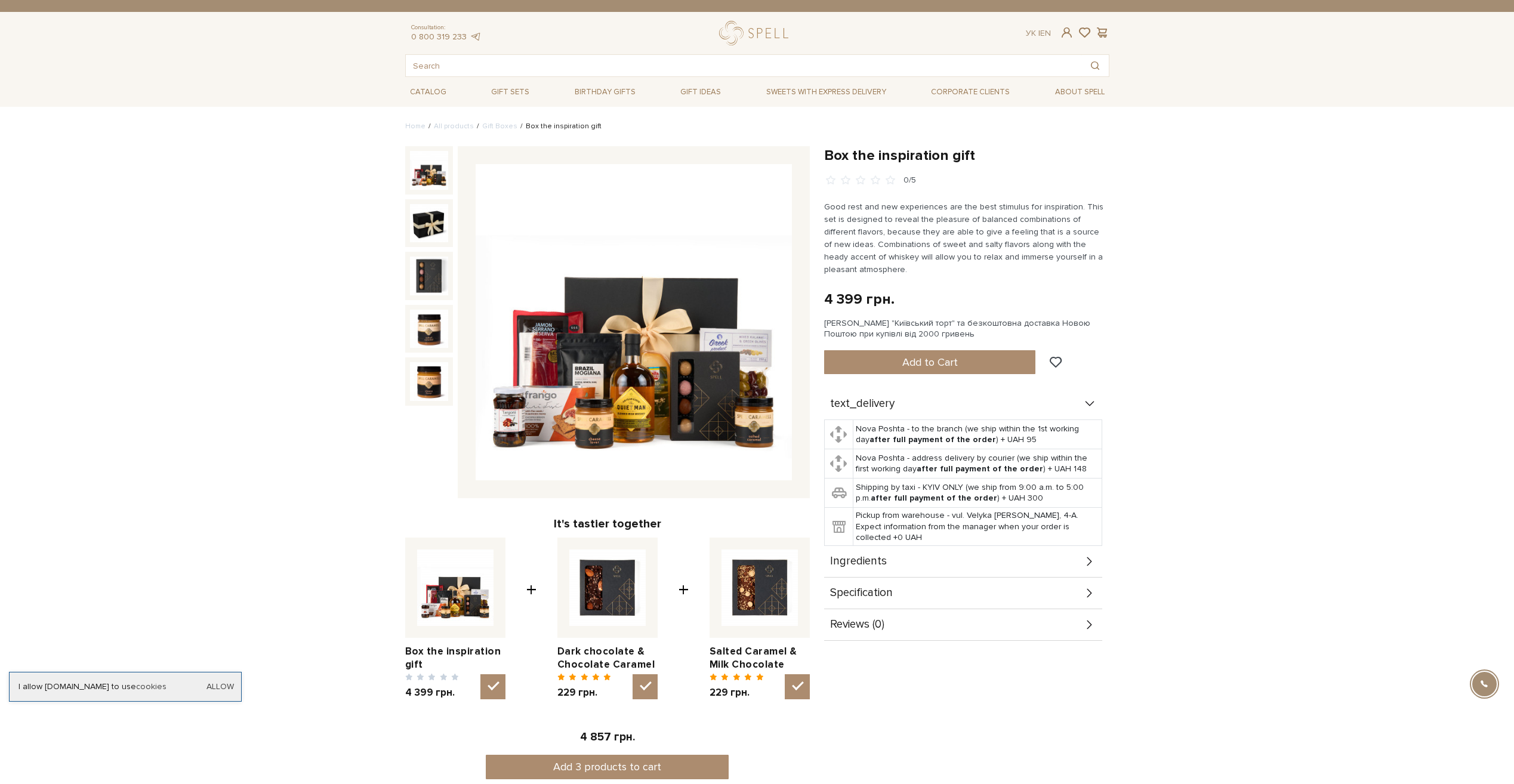
click at [446, 218] on div at bounding box center [429, 223] width 48 height 48
click at [415, 181] on img at bounding box center [429, 170] width 38 height 38
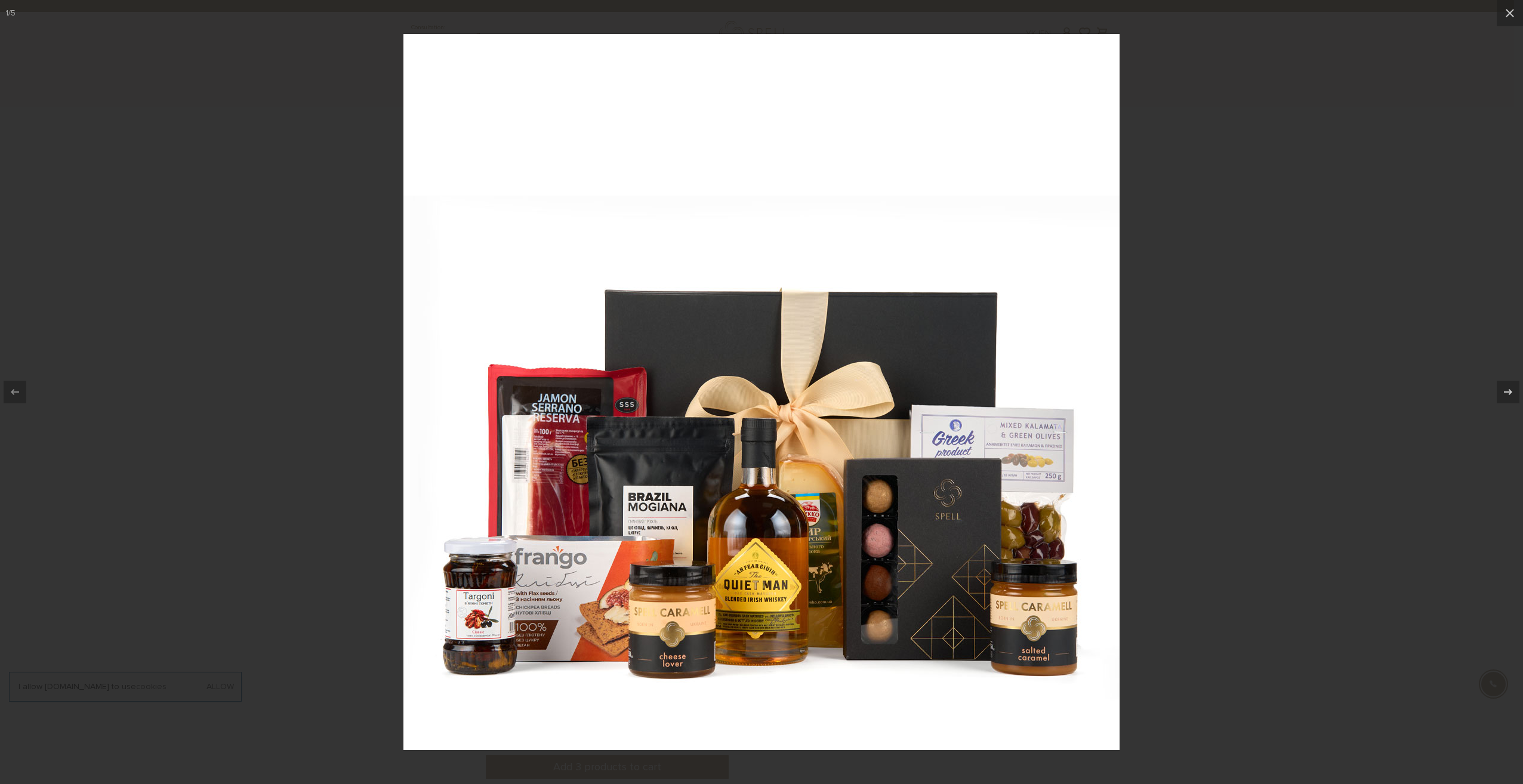
click at [545, 648] on img at bounding box center [761, 391] width 716 height 716
click at [1513, 13] on icon at bounding box center [1510, 13] width 14 height 14
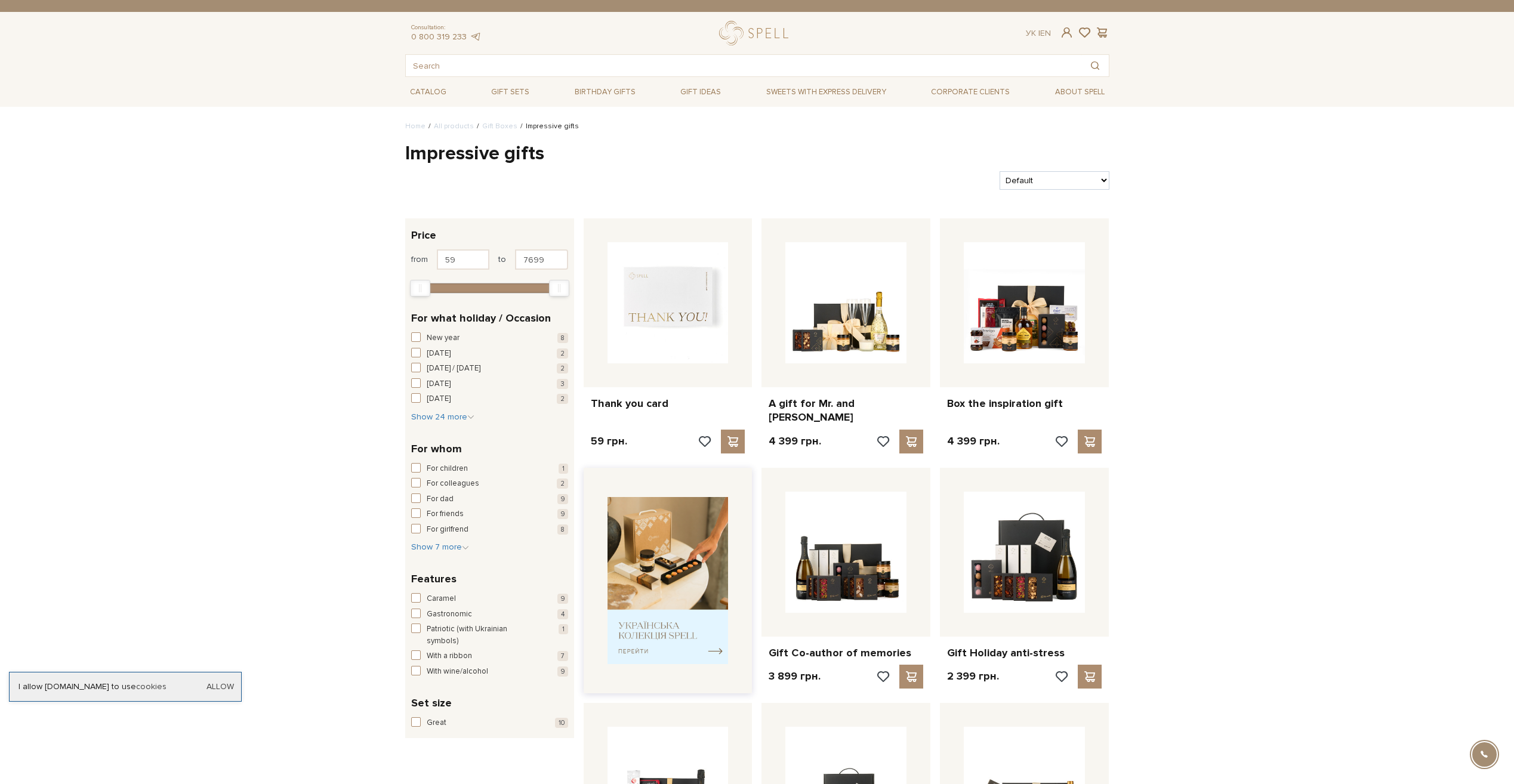
click at [680, 551] on img at bounding box center [668, 580] width 121 height 167
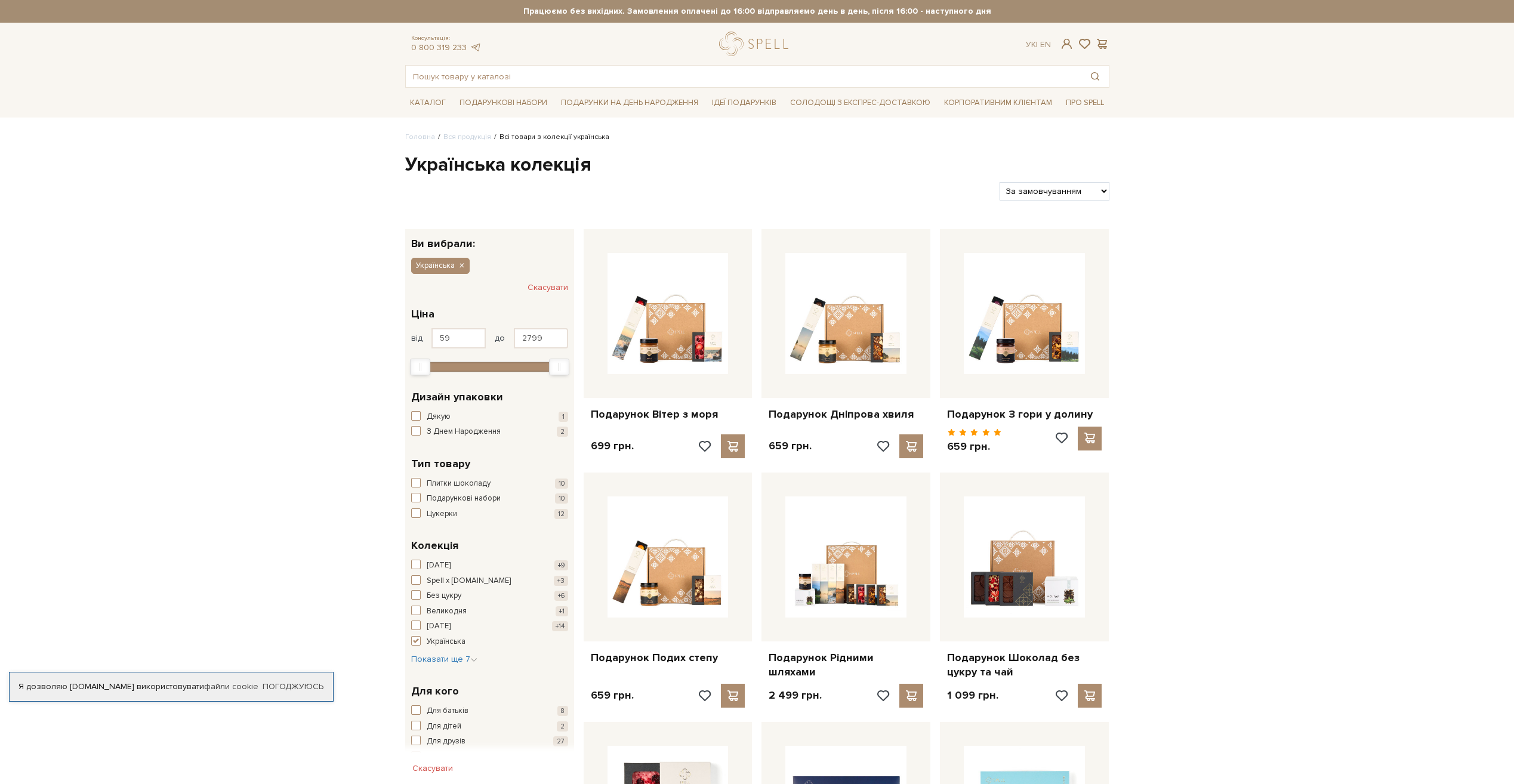
drag, startPoint x: 1233, startPoint y: 258, endPoint x: 1235, endPoint y: 211, distance: 47.0
